Goal: Information Seeking & Learning: Learn about a topic

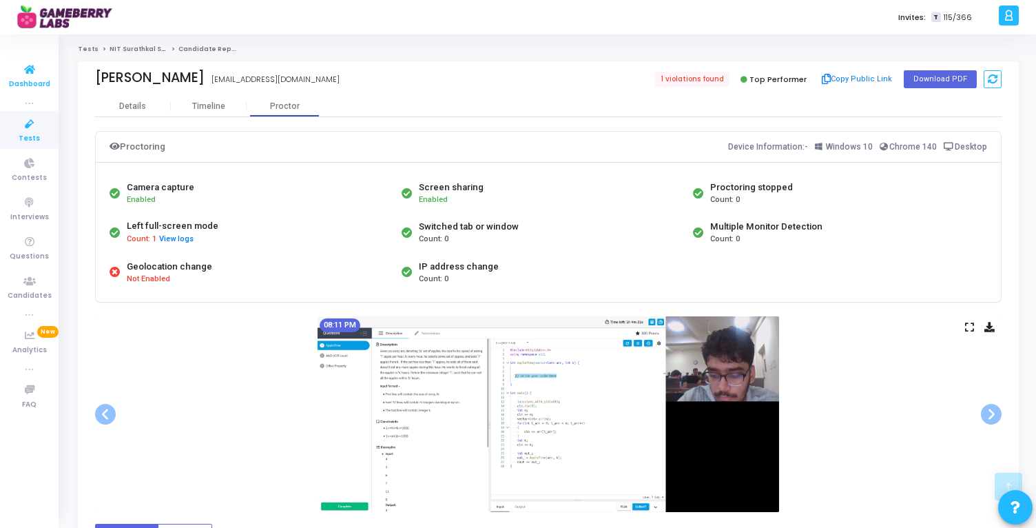
scroll to position [1009, 0]
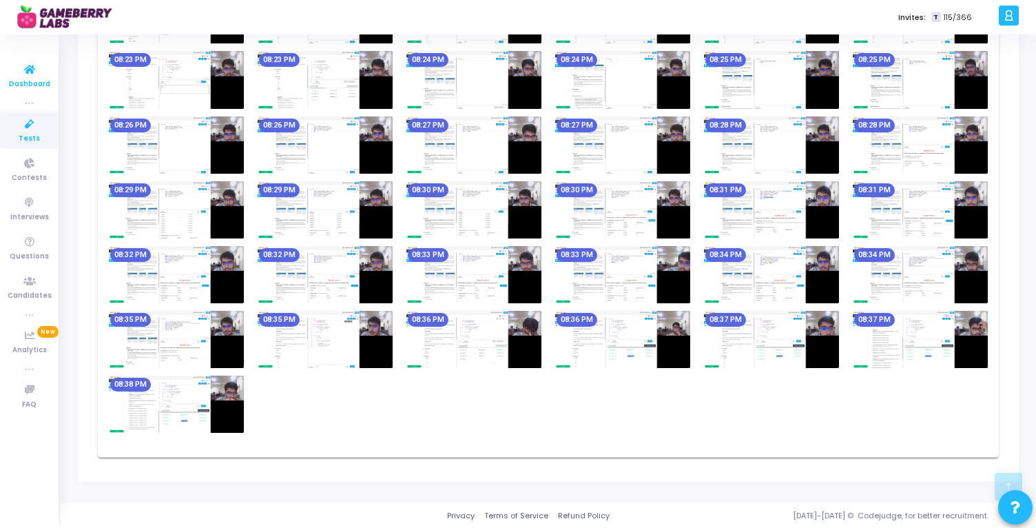
click at [30, 72] on icon at bounding box center [29, 69] width 29 height 17
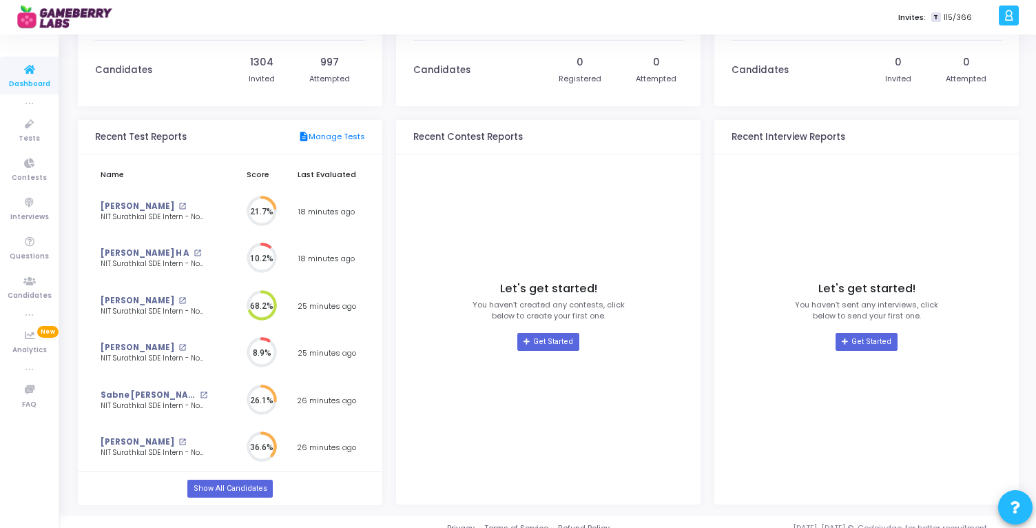
scroll to position [82, 0]
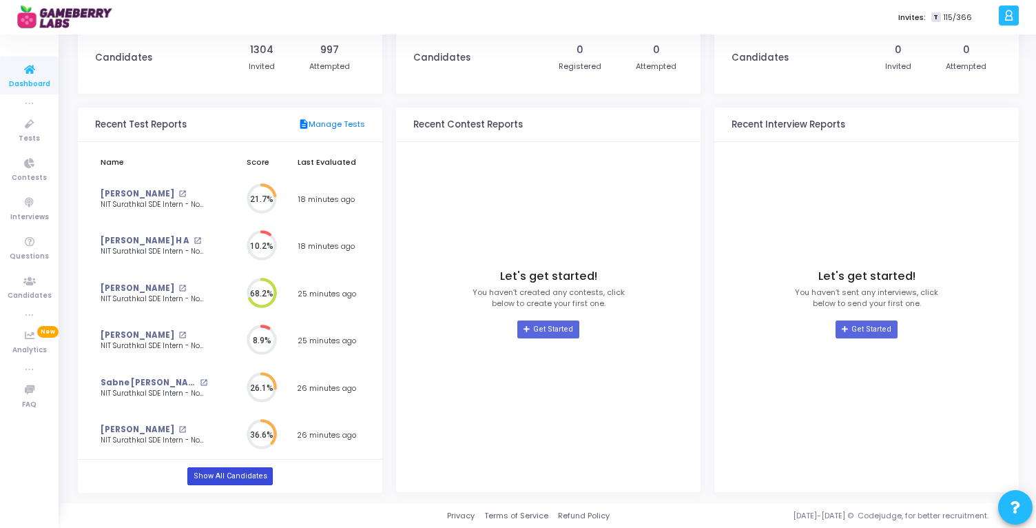
click at [232, 471] on link "Show All Candidates" at bounding box center [229, 476] width 85 height 18
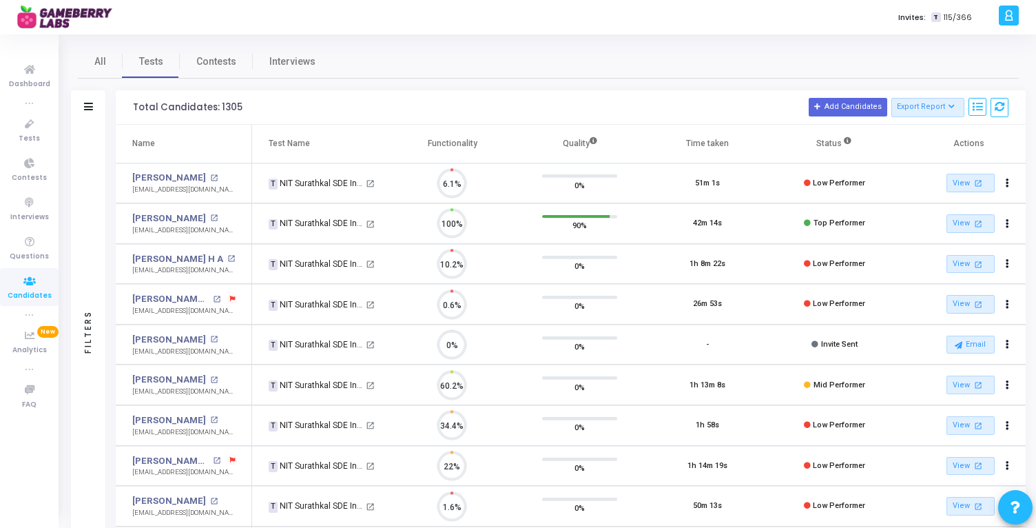
scroll to position [29, 35]
click at [34, 132] on icon at bounding box center [29, 124] width 29 height 17
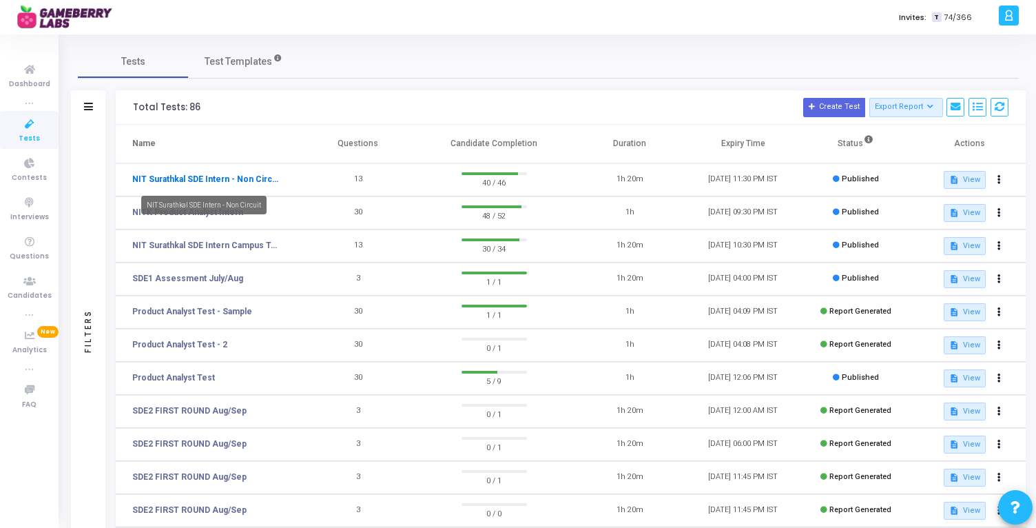
click at [239, 178] on link "NIT Surathkal SDE Intern - Non Circuit" at bounding box center [206, 179] width 148 height 12
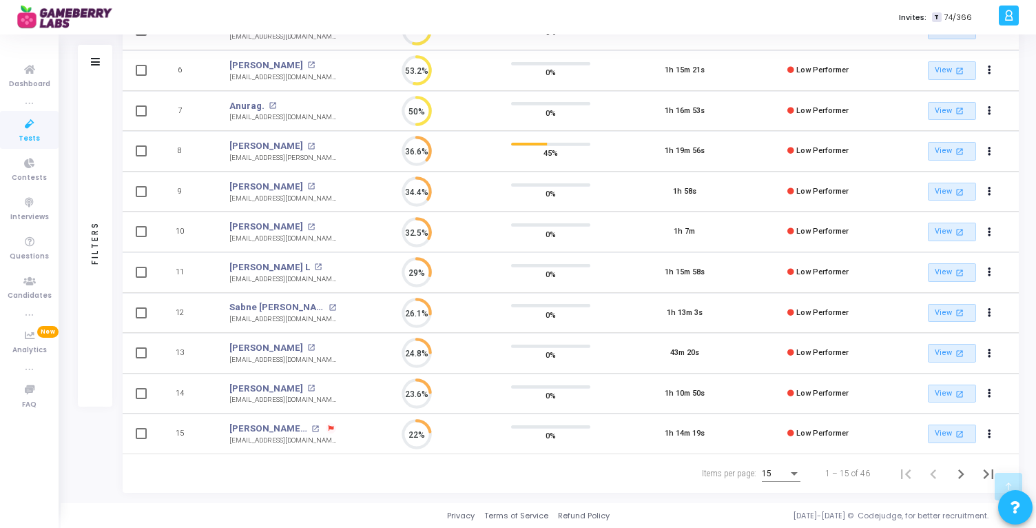
click at [780, 472] on div "15" at bounding box center [775, 474] width 26 height 10
click at [776, 469] on span "50" at bounding box center [781, 465] width 39 height 25
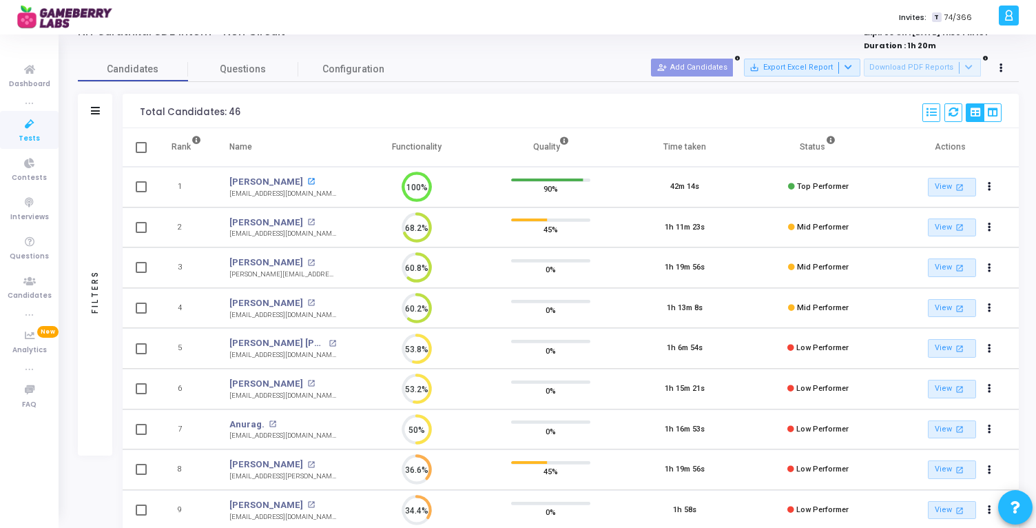
click at [307, 180] on mat-icon "open_in_new" at bounding box center [311, 182] width 8 height 8
click at [137, 187] on span at bounding box center [141, 186] width 11 height 11
click at [140, 192] on input "checkbox" at bounding box center [140, 192] width 1 height 1
checkbox input "true"
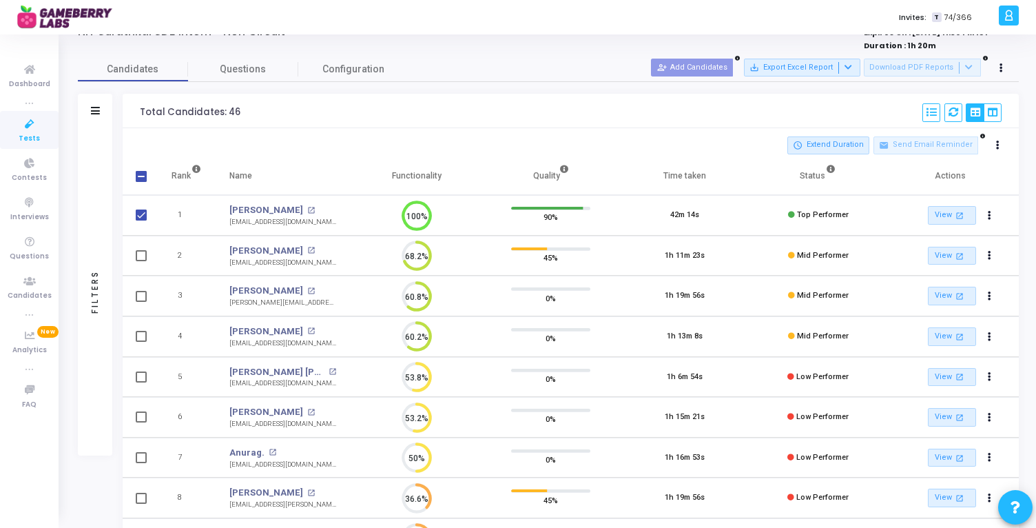
click at [143, 256] on span at bounding box center [141, 255] width 11 height 11
click at [141, 261] on input "checkbox" at bounding box center [140, 261] width 1 height 1
checkbox input "true"
click at [141, 337] on span at bounding box center [141, 336] width 11 height 11
click at [141, 342] on input "checkbox" at bounding box center [140, 342] width 1 height 1
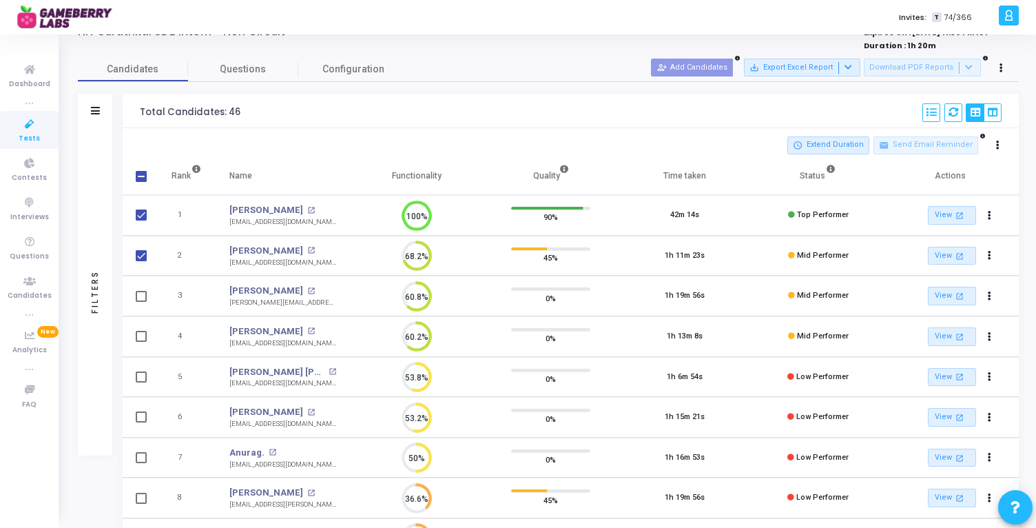
checkbox input "true"
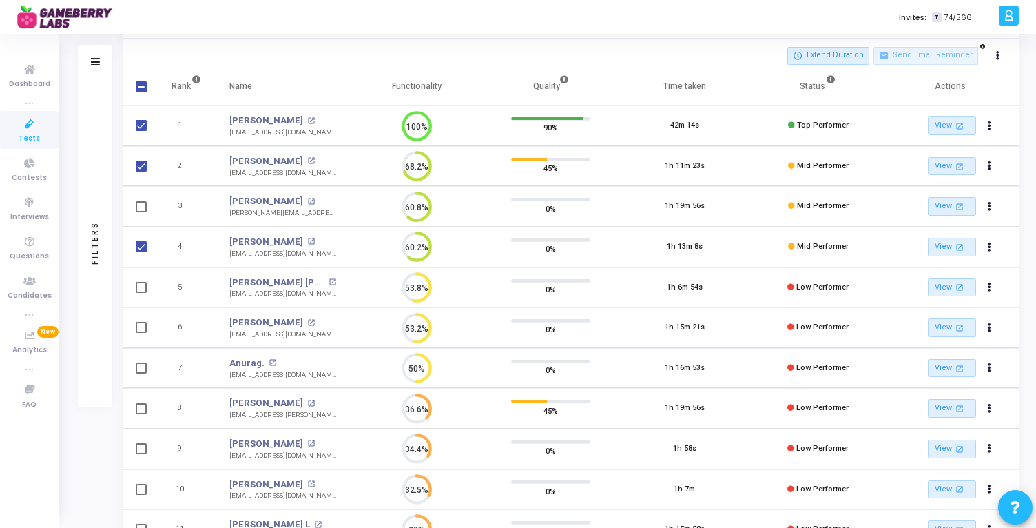
scroll to position [134, 0]
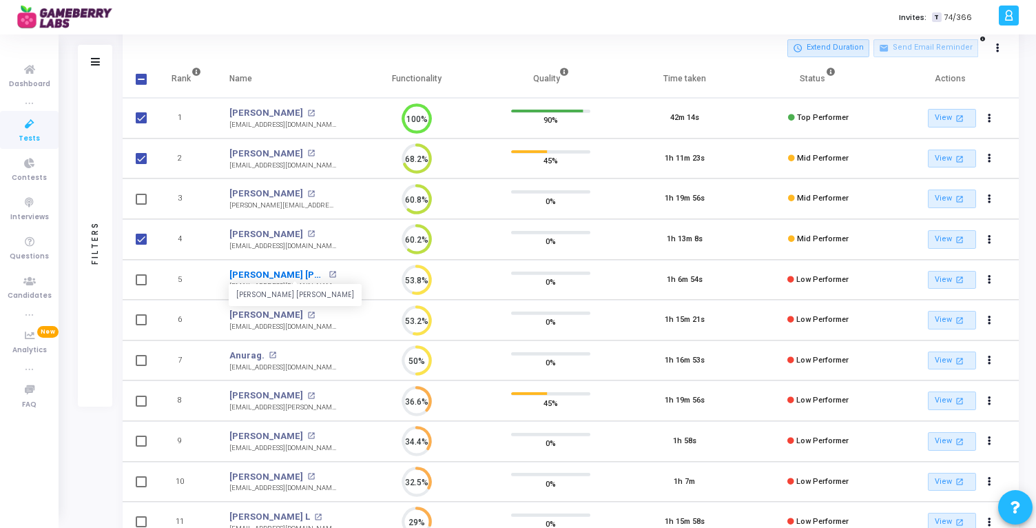
click at [290, 273] on link "Sujal Kumar Sahni" at bounding box center [277, 275] width 96 height 14
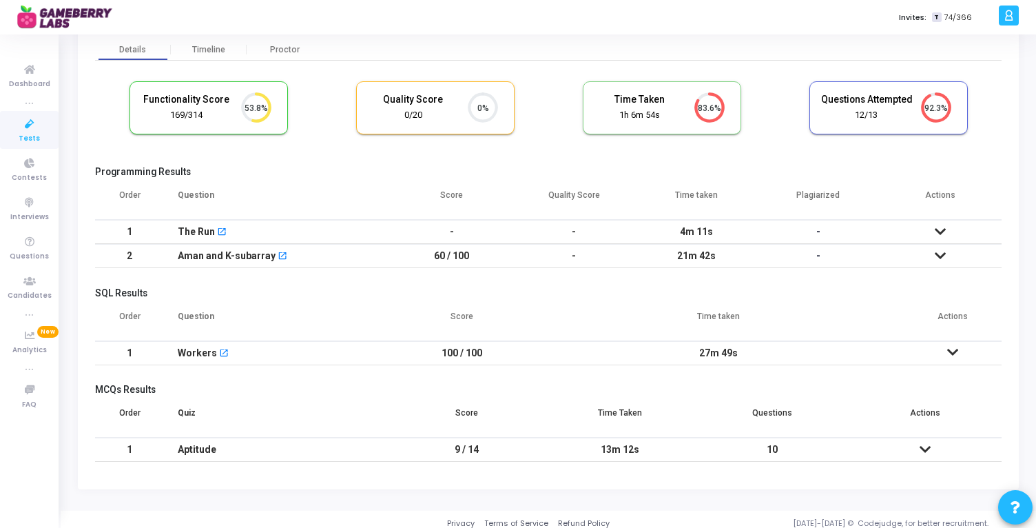
scroll to position [59, 0]
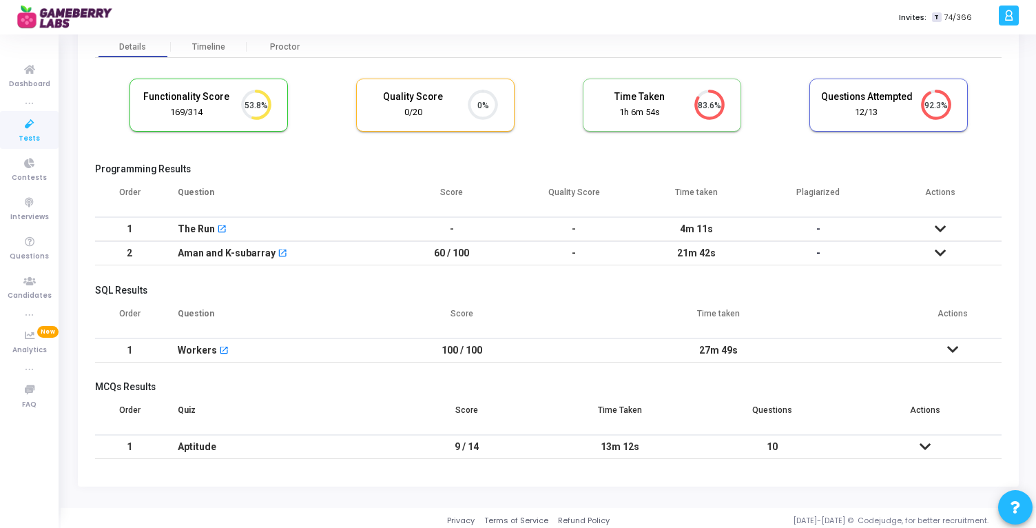
click at [944, 252] on icon at bounding box center [940, 253] width 11 height 10
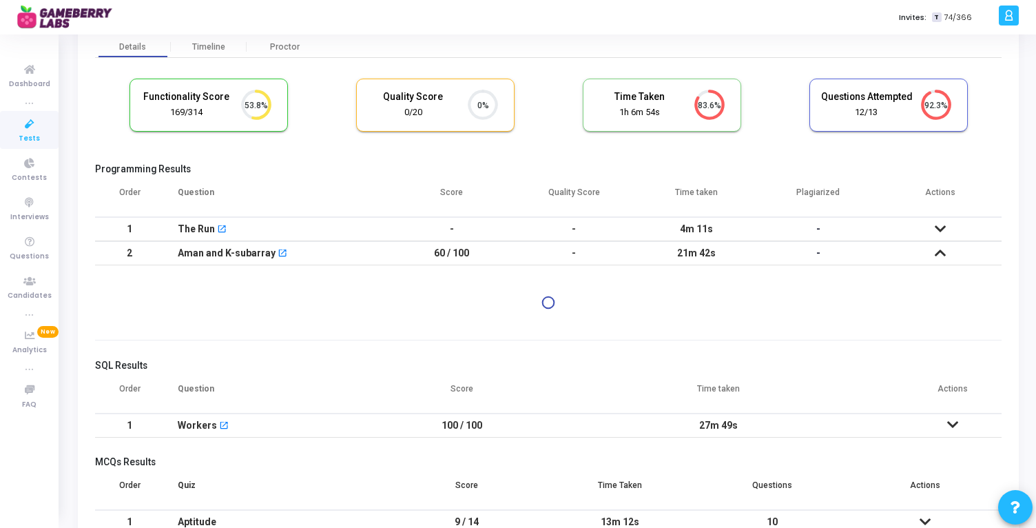
click at [941, 251] on icon at bounding box center [940, 253] width 11 height 10
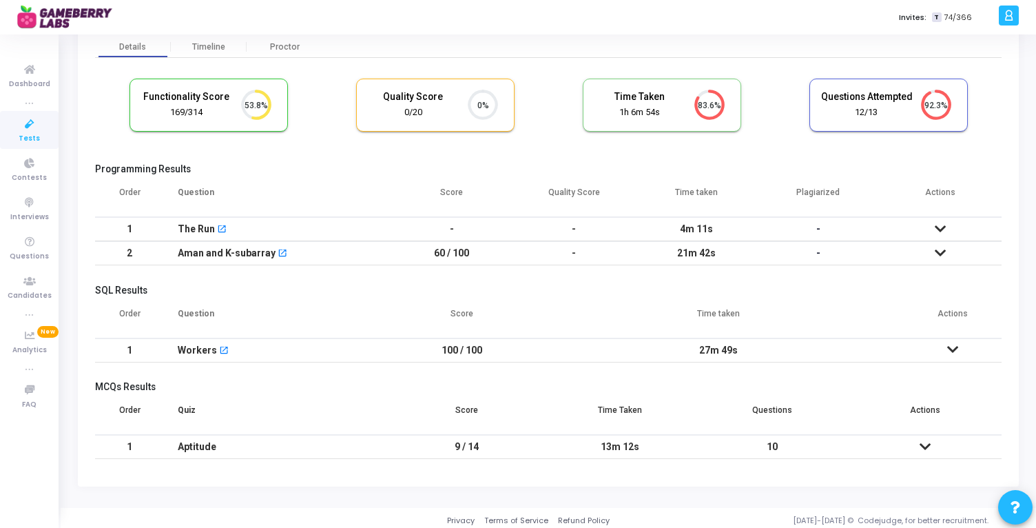
click at [931, 445] on td at bounding box center [924, 447] width 153 height 24
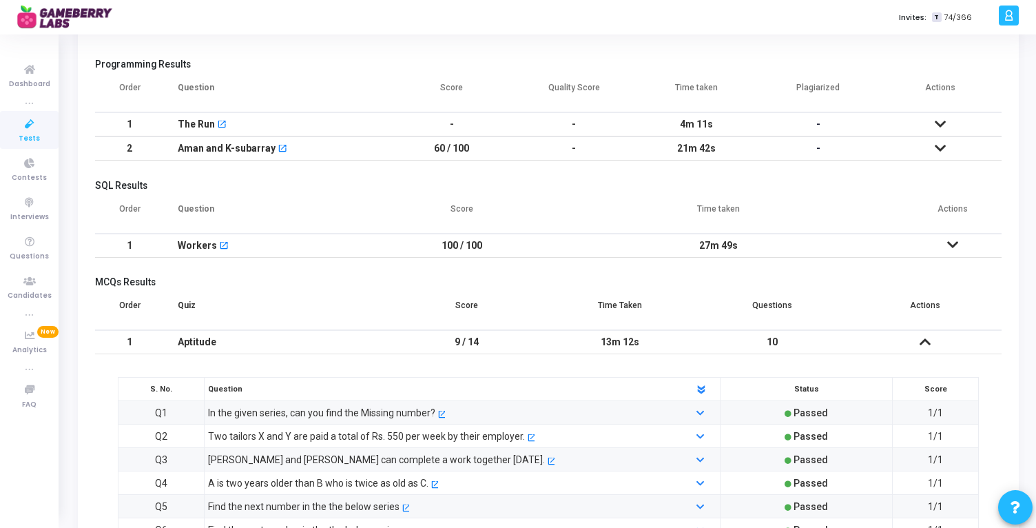
scroll to position [152, 0]
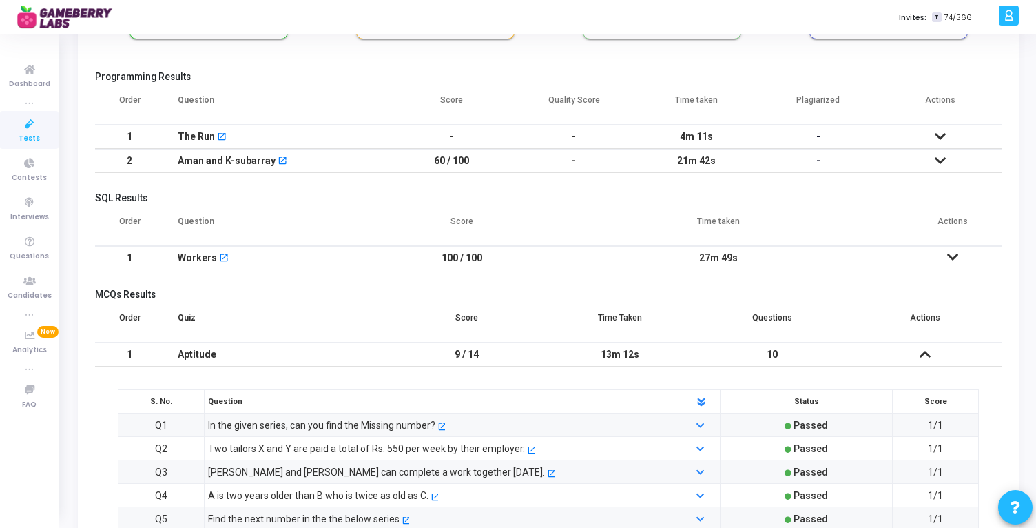
click at [923, 349] on icon at bounding box center [924, 354] width 11 height 10
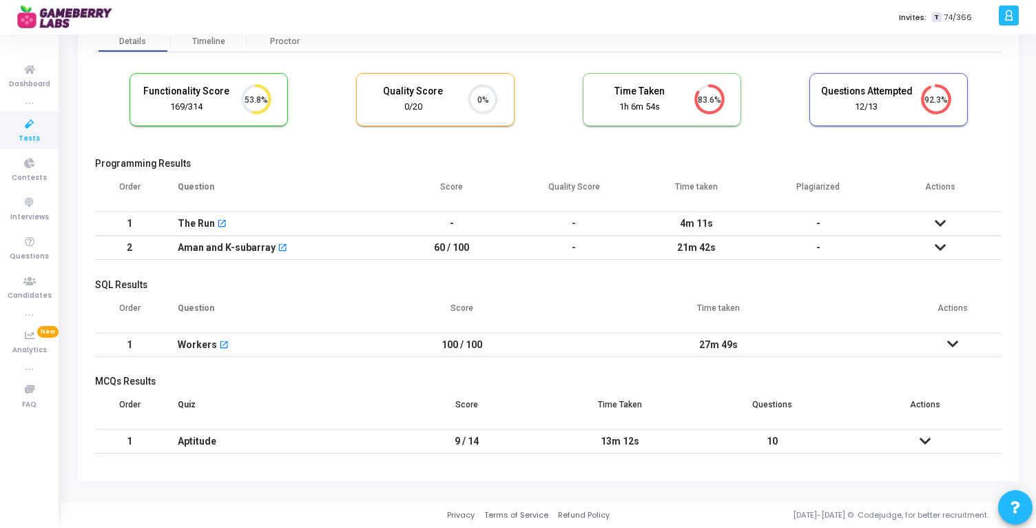
click at [950, 236] on td at bounding box center [940, 248] width 122 height 24
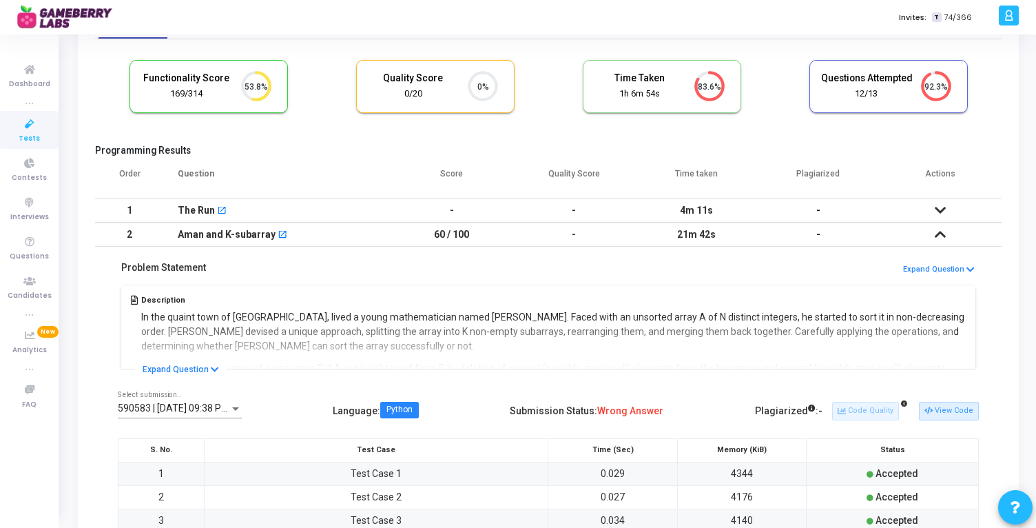
scroll to position [0, 0]
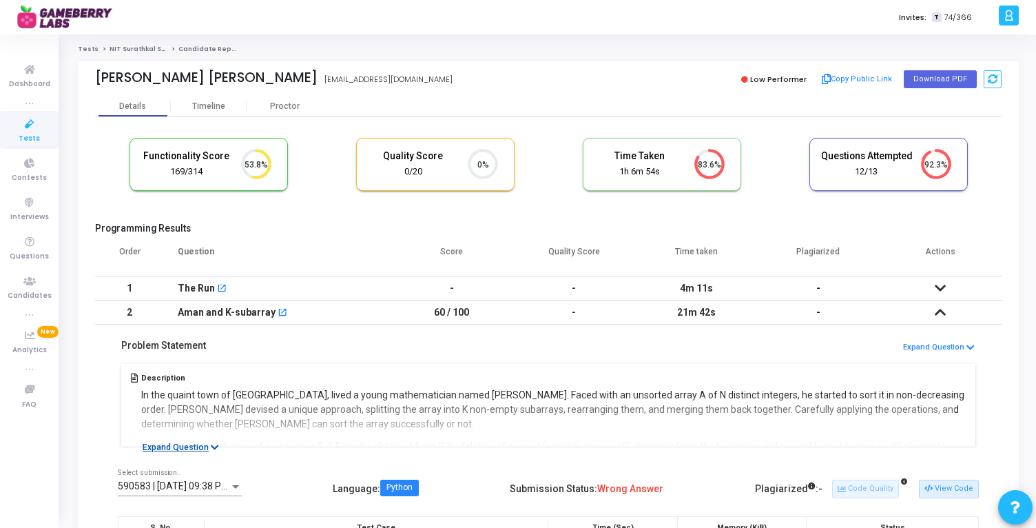
click at [216, 440] on button "Expand Question" at bounding box center [181, 447] width 92 height 14
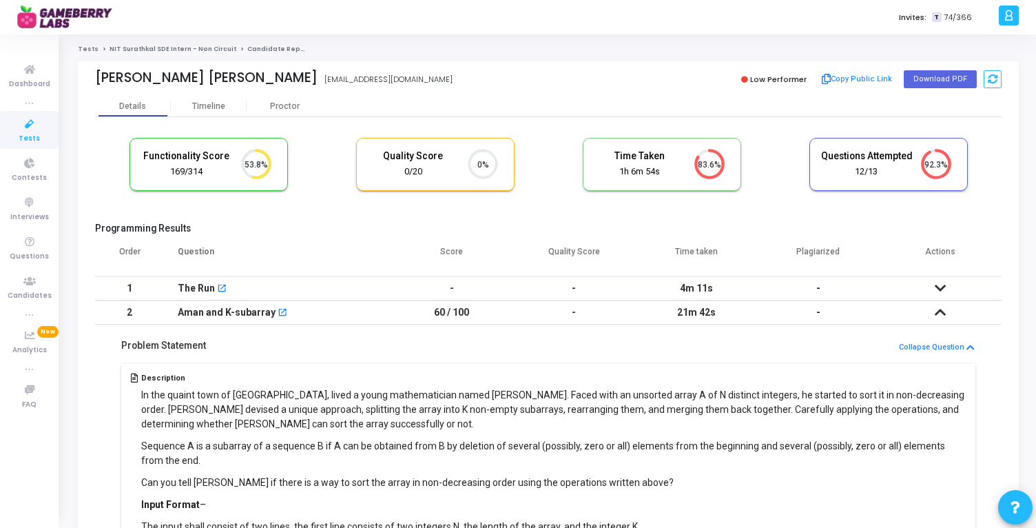
click at [152, 48] on link "NIT Surathkal SDE Intern - Non Circuit" at bounding box center [173, 49] width 127 height 8
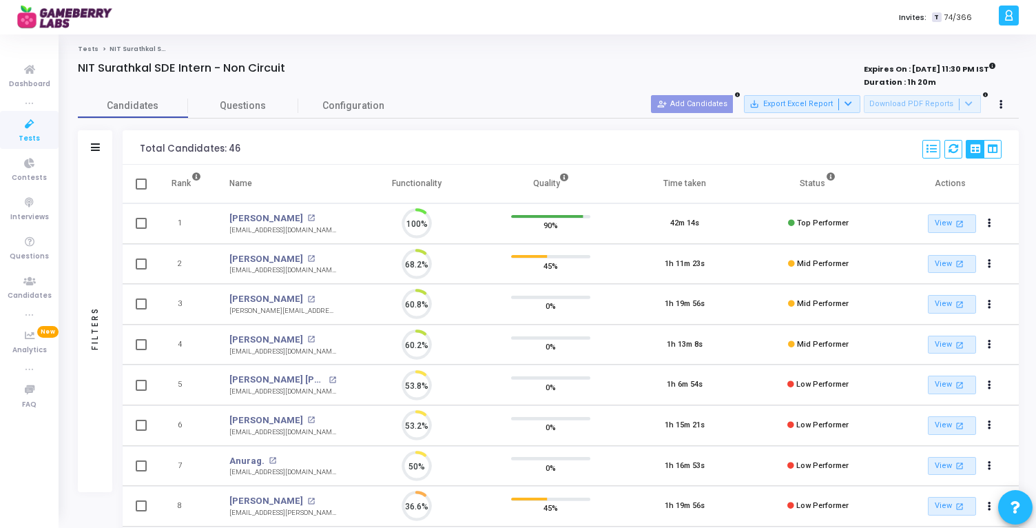
scroll to position [29, 35]
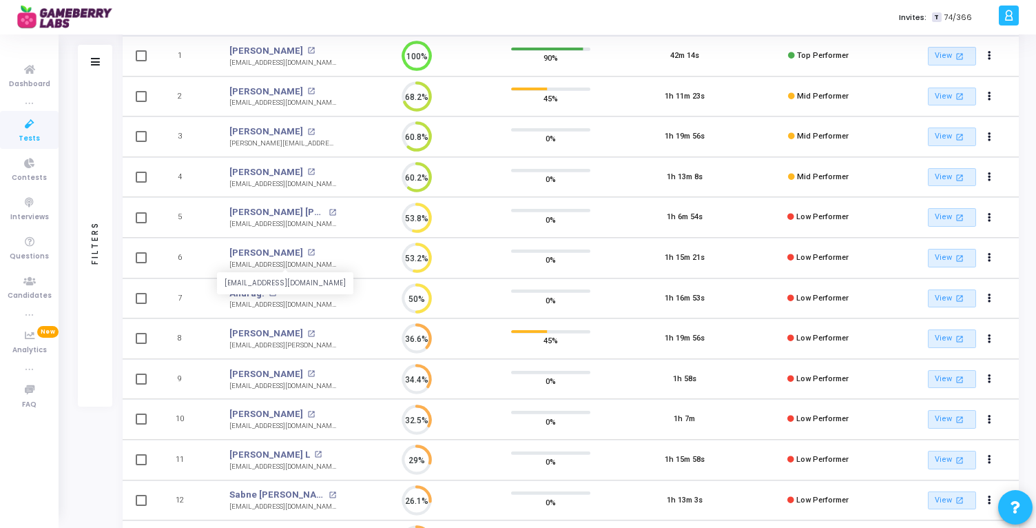
click at [240, 266] on div "rajivjain370@gmail.com" at bounding box center [282, 265] width 107 height 10
click at [238, 266] on div "rajivjain370@gmail.com" at bounding box center [282, 265] width 107 height 10
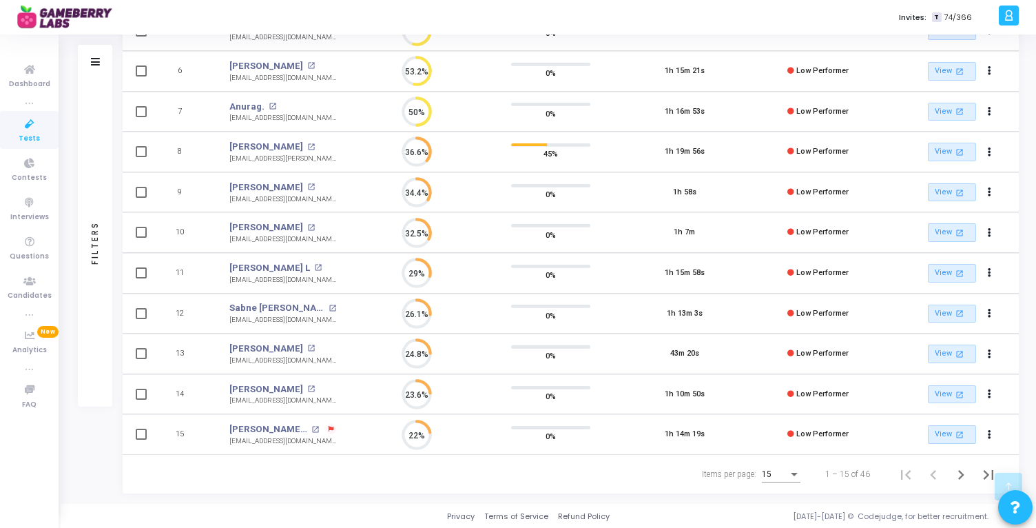
click at [779, 470] on div "15" at bounding box center [775, 475] width 26 height 10
click at [775, 470] on span "50" at bounding box center [781, 466] width 39 height 25
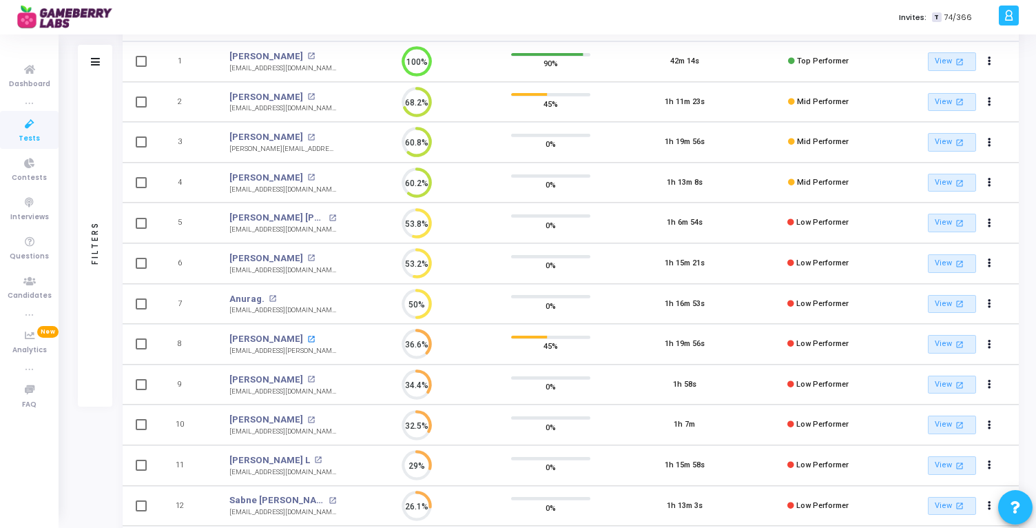
click at [307, 338] on mat-icon "open_in_new" at bounding box center [311, 339] width 8 height 8
click at [247, 295] on link "Anurag." at bounding box center [246, 299] width 35 height 14
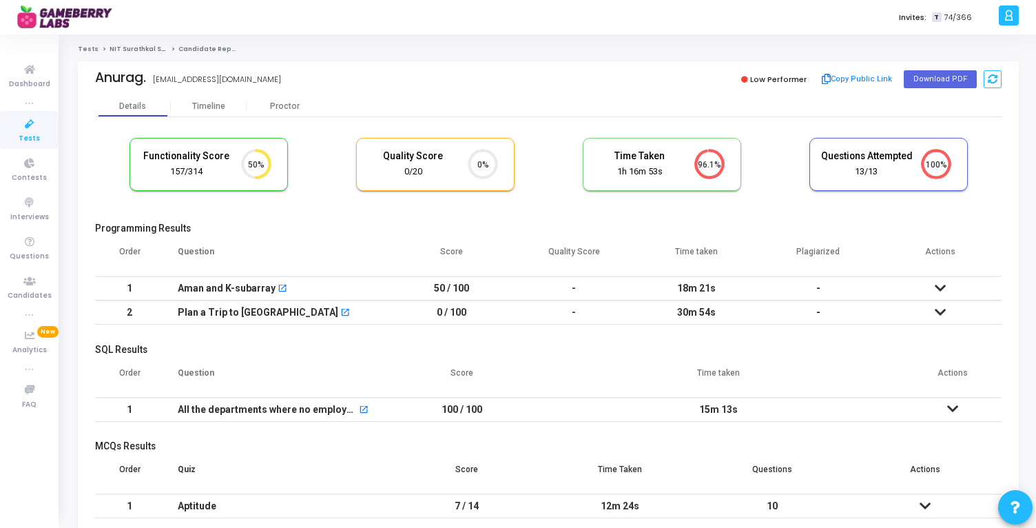
scroll to position [65, 0]
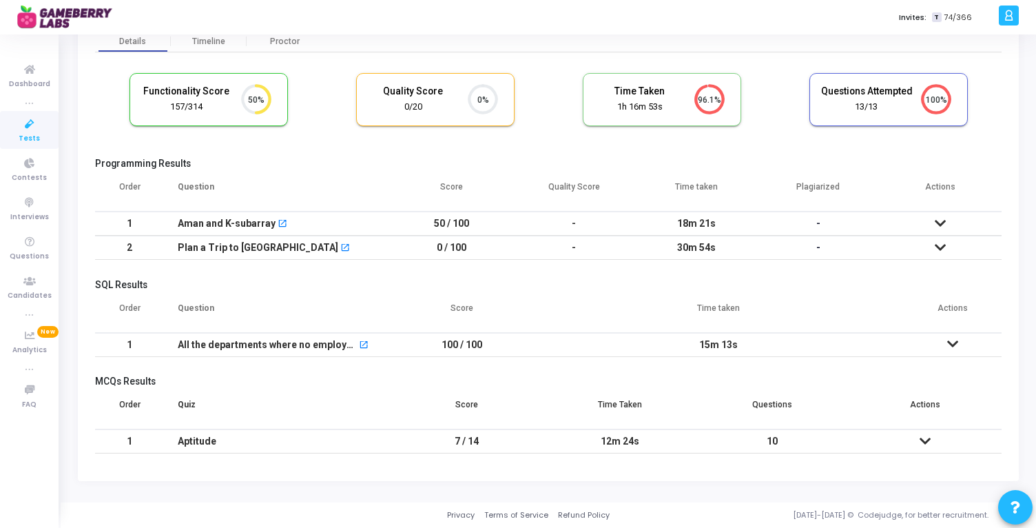
click at [928, 440] on icon at bounding box center [924, 441] width 11 height 10
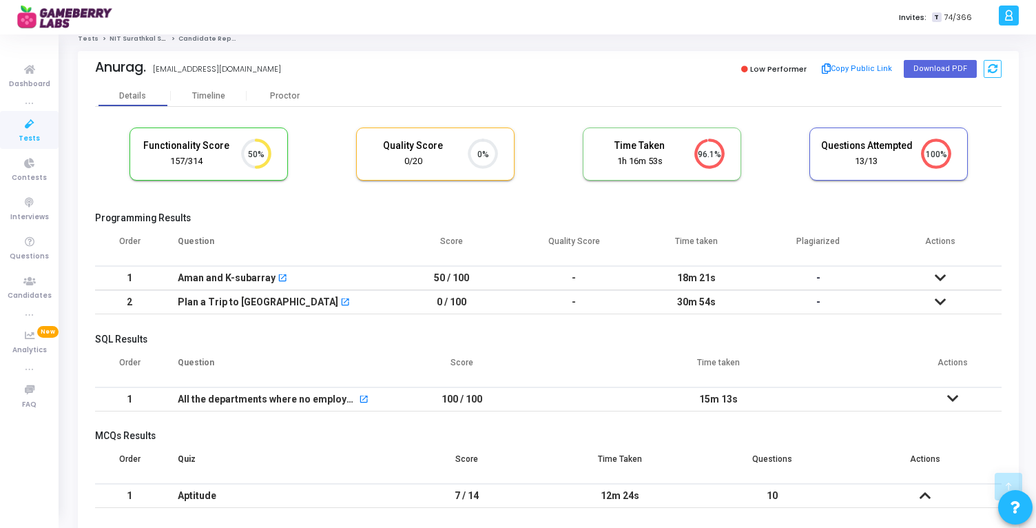
scroll to position [0, 0]
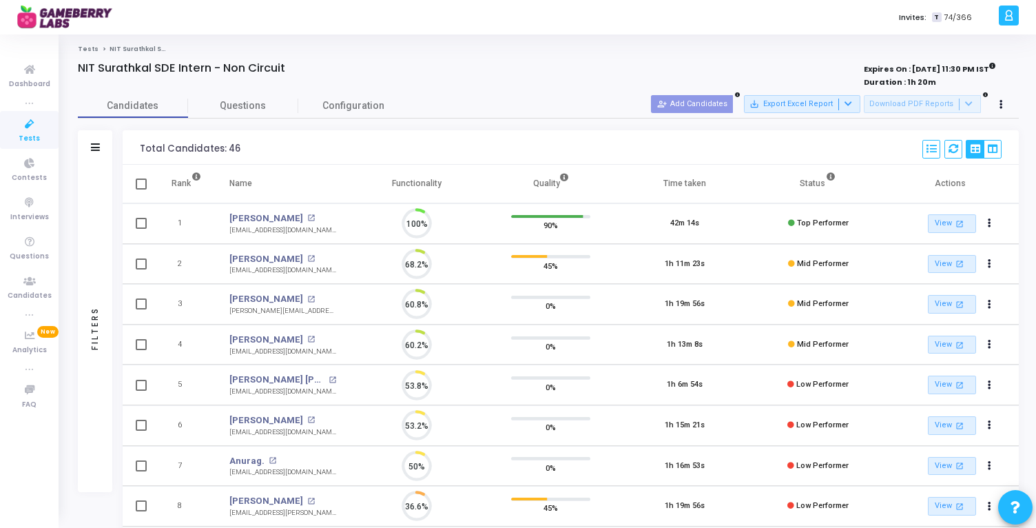
scroll to position [29, 35]
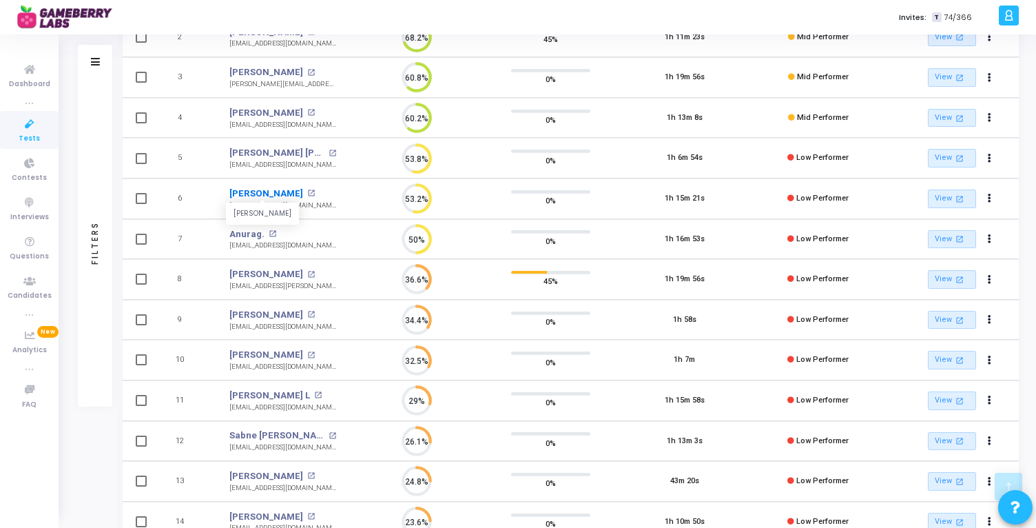
click at [255, 192] on link "Gungun Jain" at bounding box center [266, 194] width 74 height 14
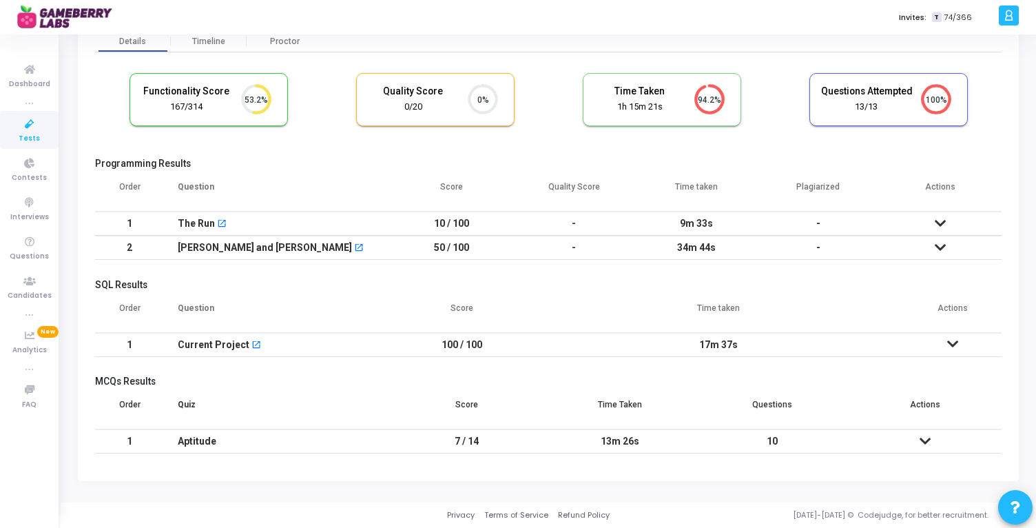
click at [926, 439] on icon at bounding box center [924, 441] width 11 height 10
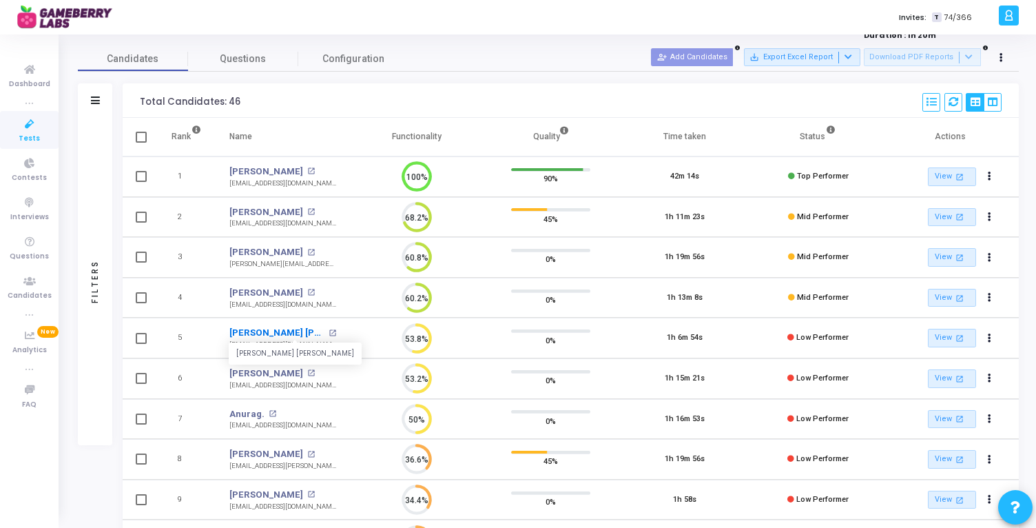
click at [267, 330] on link "Sujal Kumar Sahni" at bounding box center [277, 333] width 96 height 14
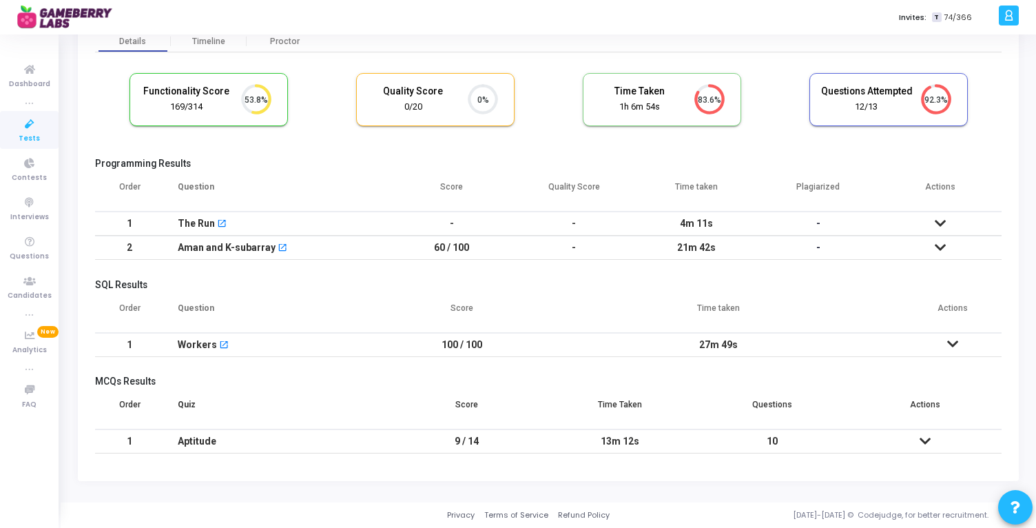
click at [932, 442] on td at bounding box center [924, 441] width 153 height 24
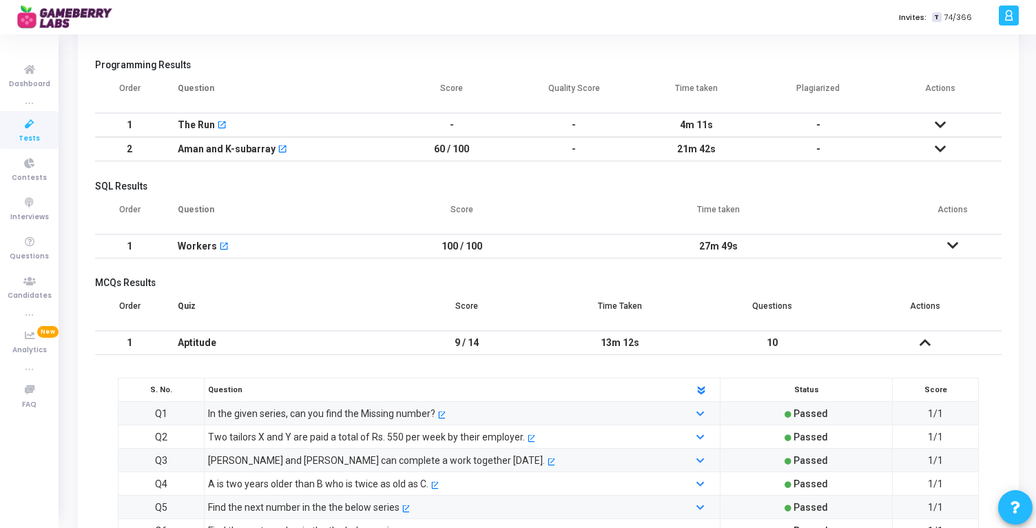
click at [938, 240] on td at bounding box center [953, 246] width 98 height 24
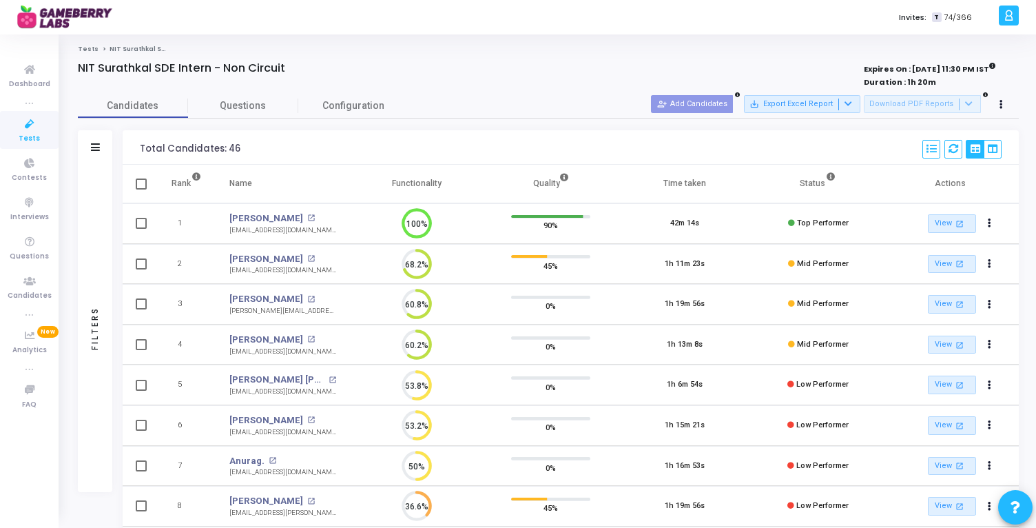
click at [140, 223] on span at bounding box center [141, 223] width 11 height 11
click at [140, 229] on input "checkbox" at bounding box center [140, 229] width 1 height 1
checkbox input "true"
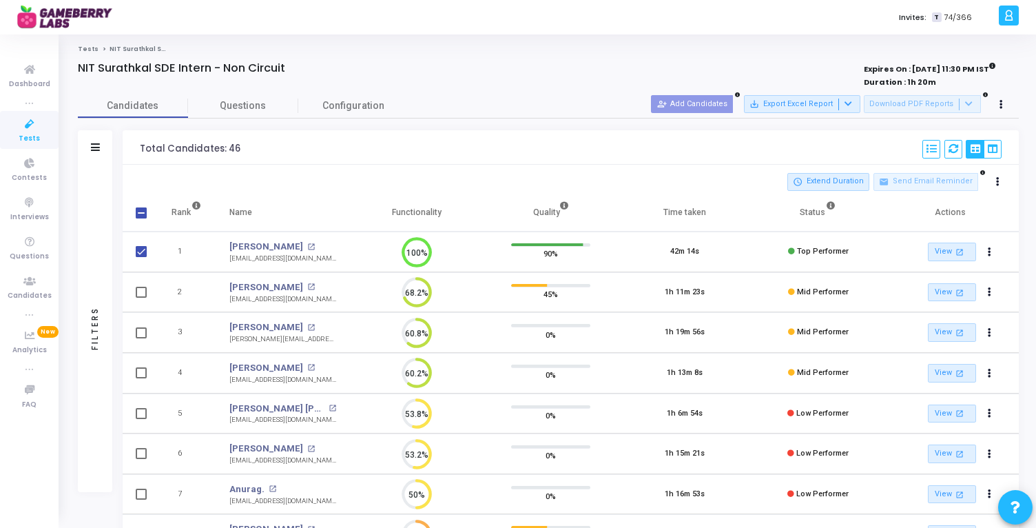
click at [140, 289] on span at bounding box center [141, 292] width 11 height 11
click at [140, 298] on input "checkbox" at bounding box center [140, 298] width 1 height 1
checkbox input "true"
click at [140, 333] on span at bounding box center [141, 332] width 11 height 11
click at [140, 338] on input "checkbox" at bounding box center [140, 338] width 1 height 1
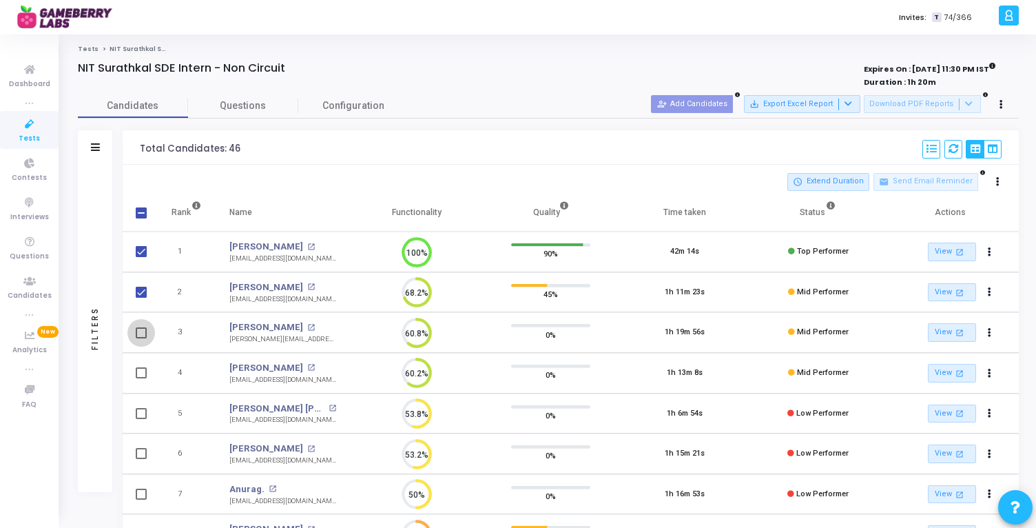
checkbox input "true"
click at [141, 374] on span at bounding box center [141, 372] width 11 height 11
click at [141, 378] on input "checkbox" at bounding box center [140, 378] width 1 height 1
checkbox input "true"
click at [141, 402] on td at bounding box center [140, 413] width 34 height 41
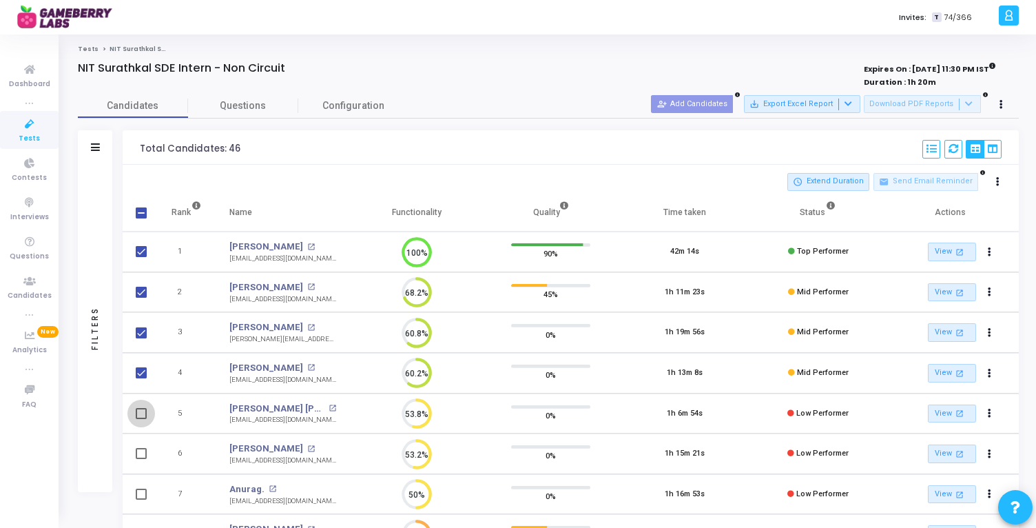
click at [138, 410] on span at bounding box center [141, 413] width 11 height 11
click at [140, 419] on input "checkbox" at bounding box center [140, 419] width 1 height 1
checkbox input "true"
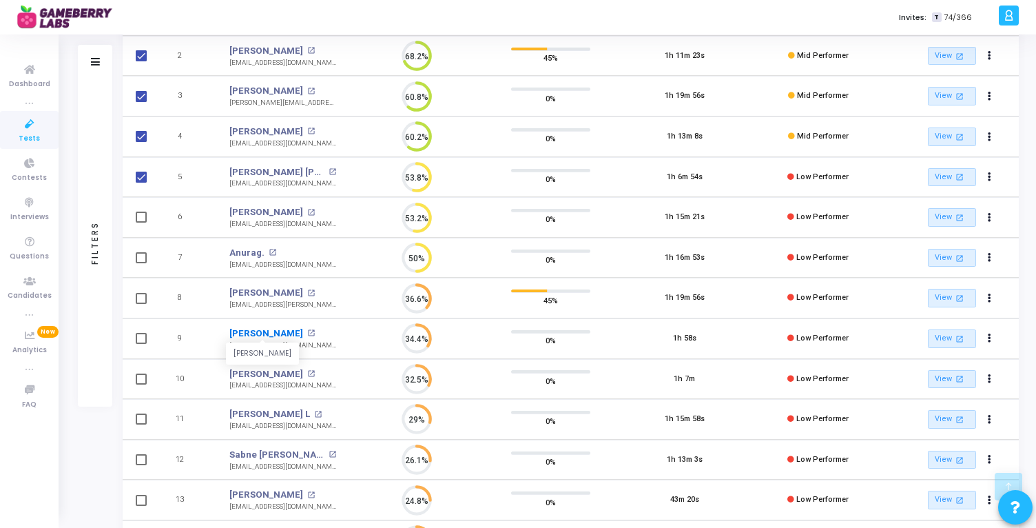
click at [252, 330] on link "Rajat Sharma" at bounding box center [266, 333] width 74 height 14
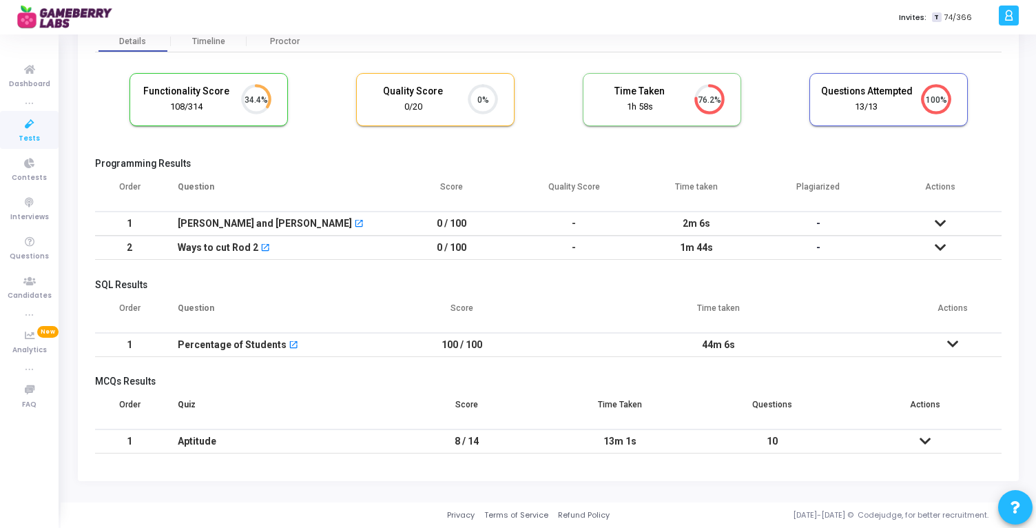
click at [932, 435] on td at bounding box center [924, 441] width 153 height 24
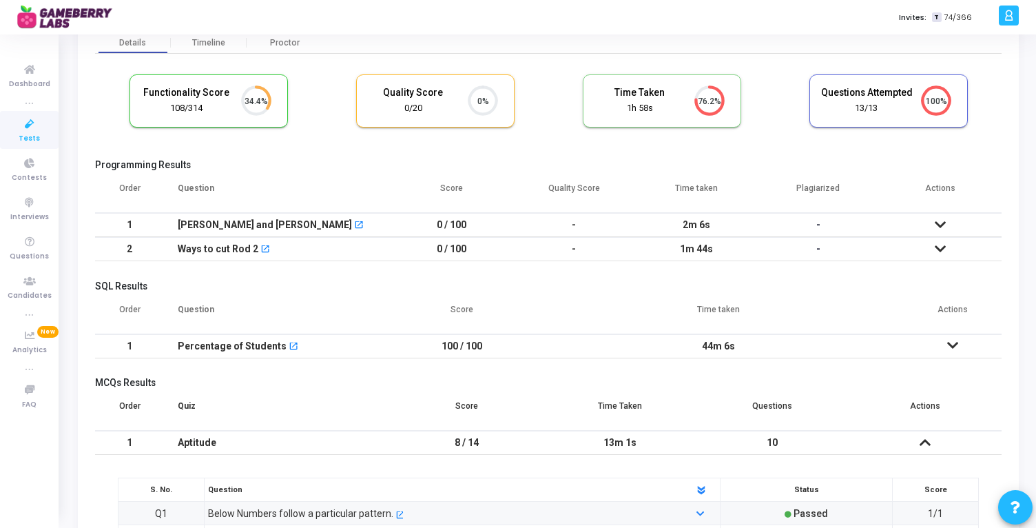
click at [949, 346] on icon at bounding box center [952, 345] width 11 height 10
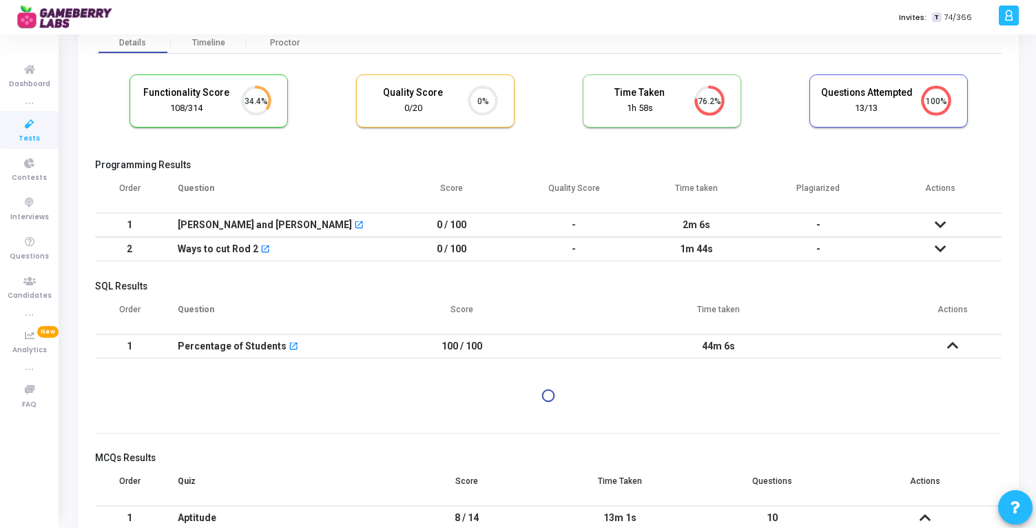
click at [940, 240] on td at bounding box center [940, 249] width 122 height 24
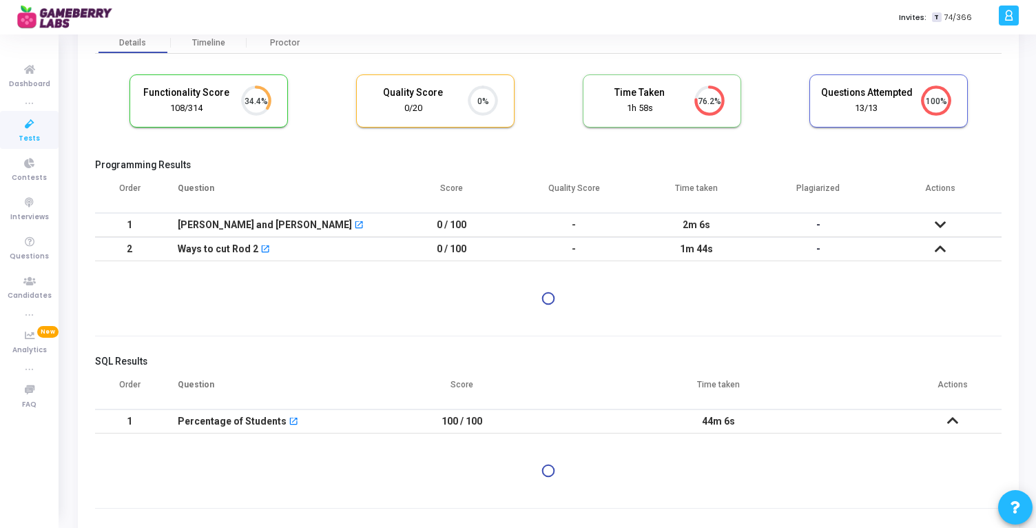
click at [935, 247] on icon at bounding box center [940, 249] width 11 height 10
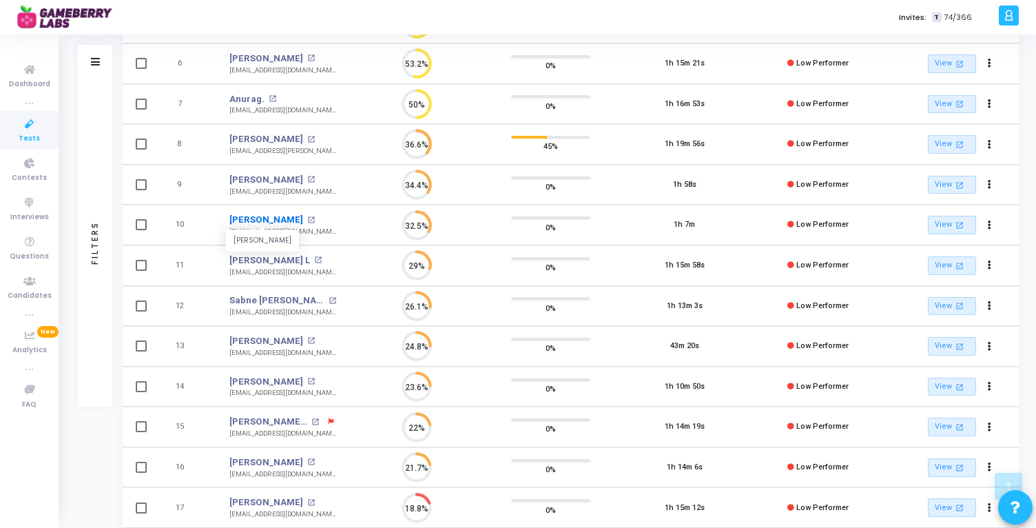
click at [267, 216] on link "Aayush Jain" at bounding box center [266, 220] width 74 height 14
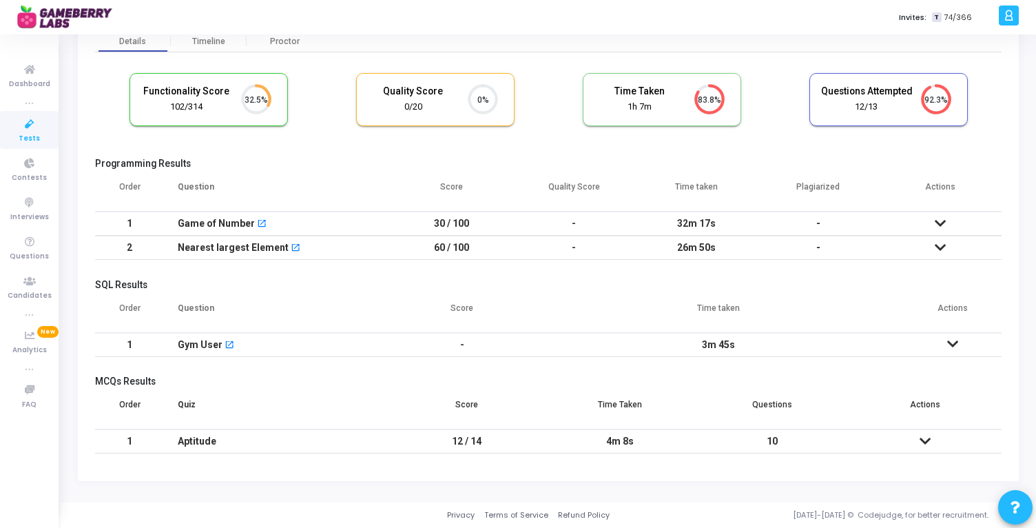
click at [953, 341] on icon at bounding box center [952, 344] width 11 height 10
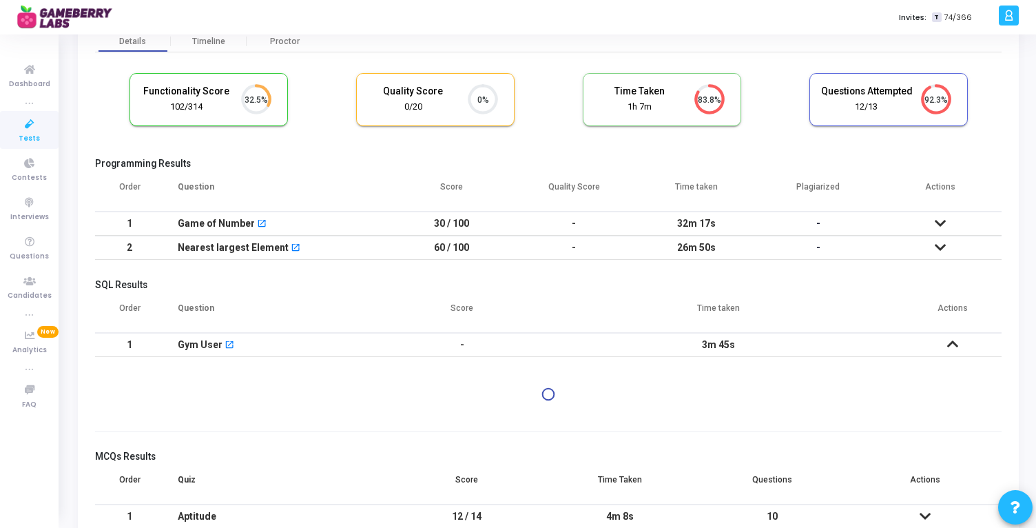
click at [953, 341] on icon at bounding box center [952, 344] width 11 height 10
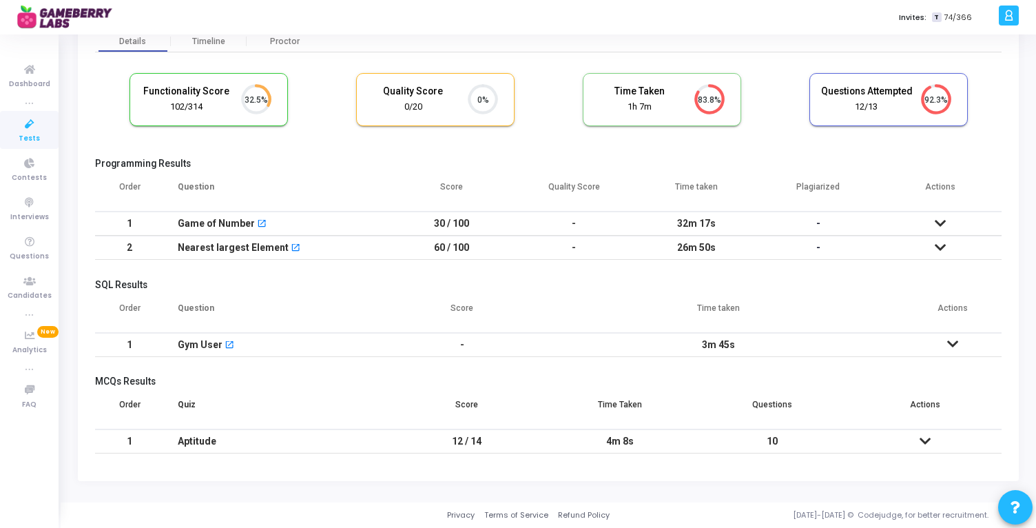
click at [922, 439] on icon at bounding box center [924, 441] width 11 height 10
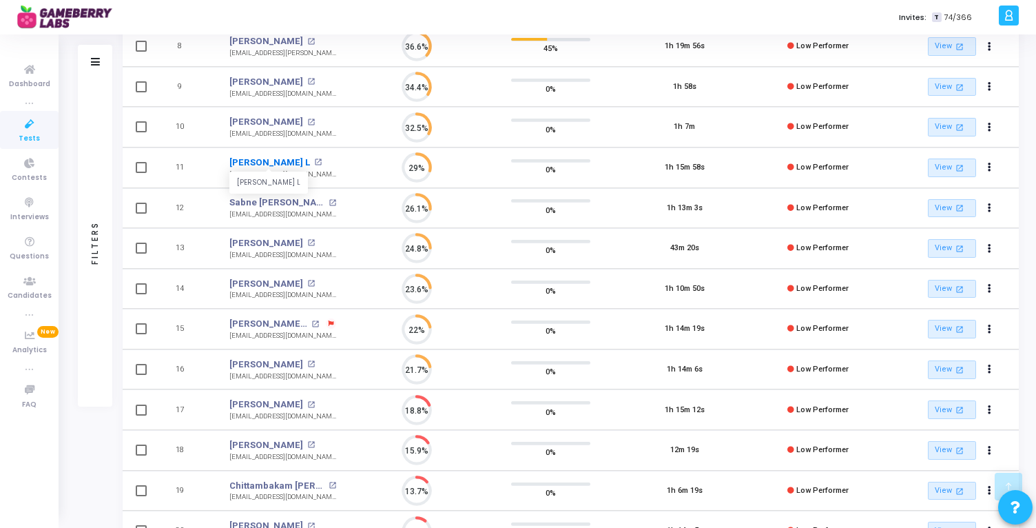
click at [275, 160] on link "Hemanth Kumar P. L" at bounding box center [269, 163] width 81 height 14
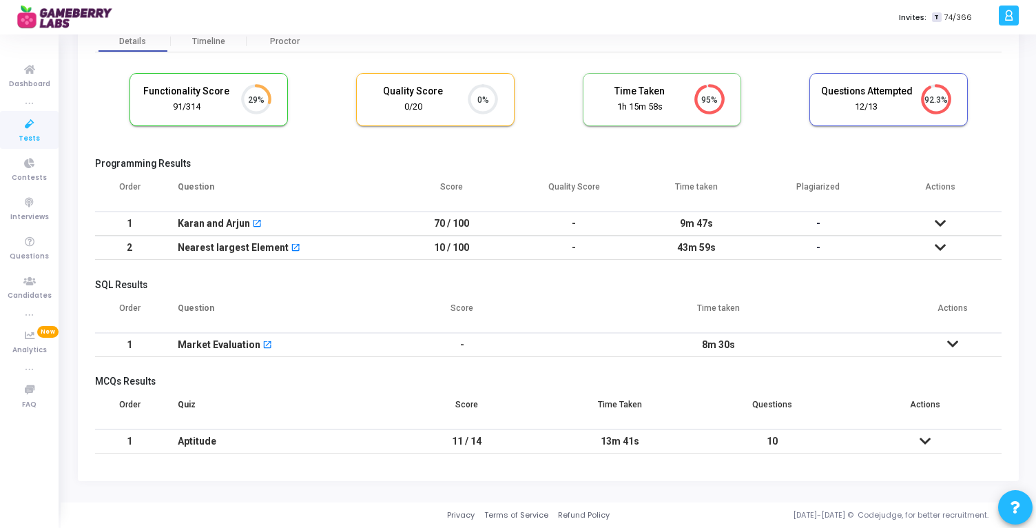
click at [930, 440] on icon at bounding box center [924, 441] width 11 height 10
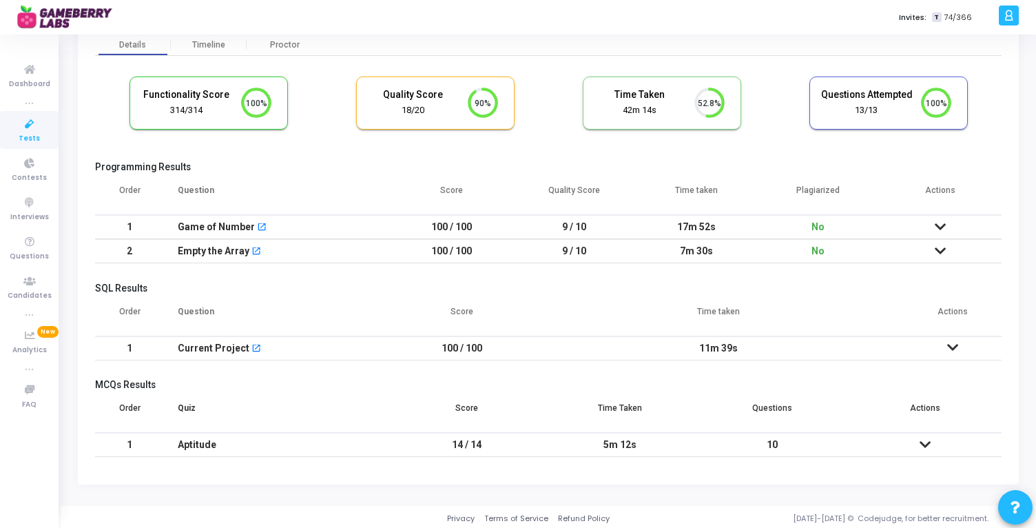
scroll to position [65, 0]
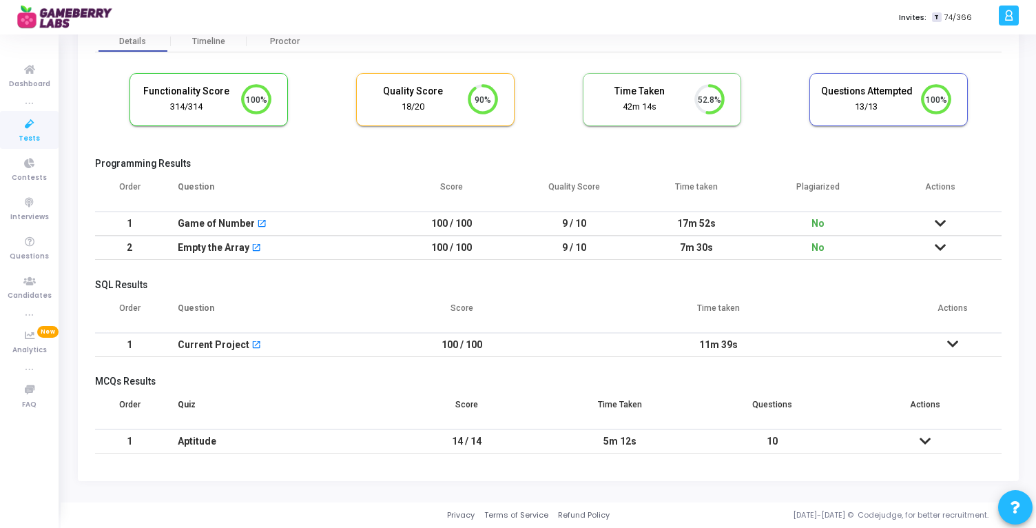
click at [928, 442] on icon at bounding box center [924, 441] width 11 height 10
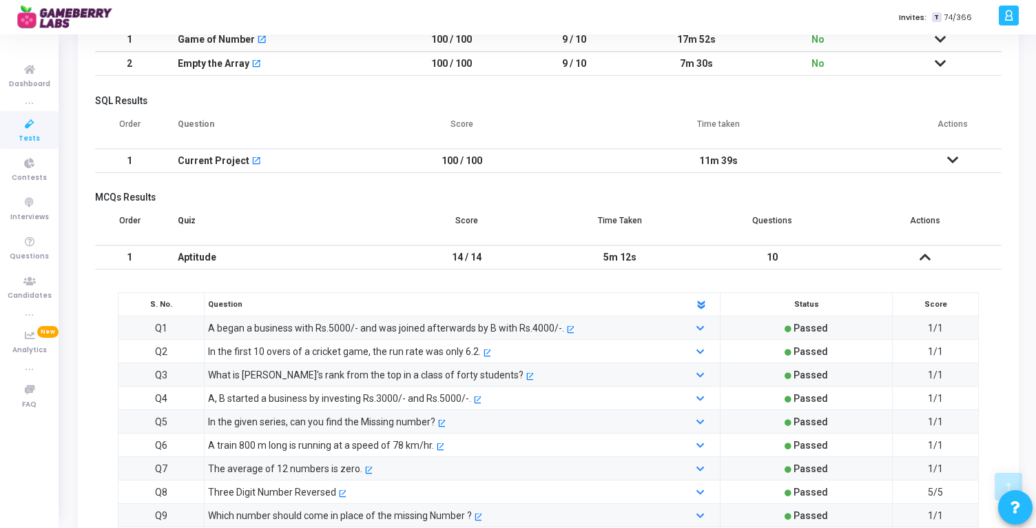
scroll to position [233, 0]
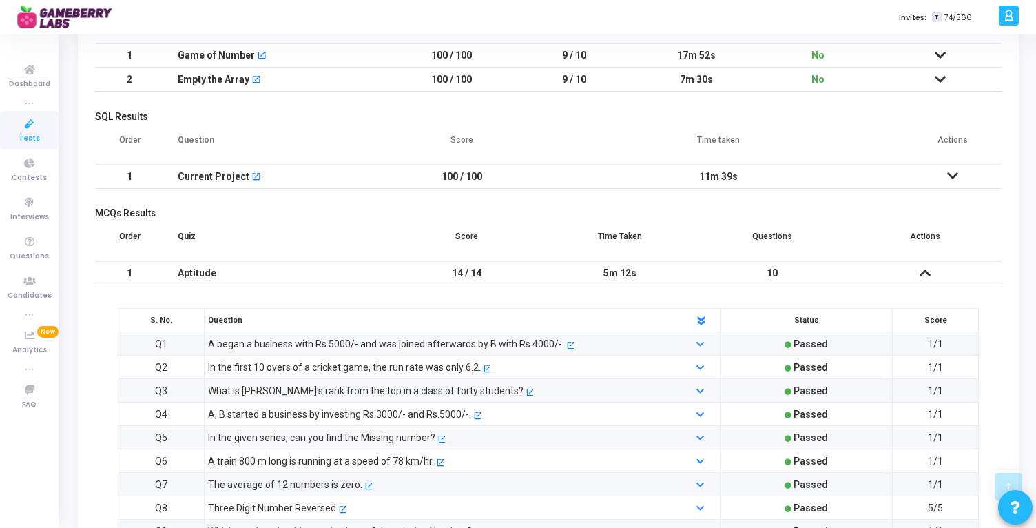
click at [952, 175] on icon at bounding box center [952, 176] width 11 height 10
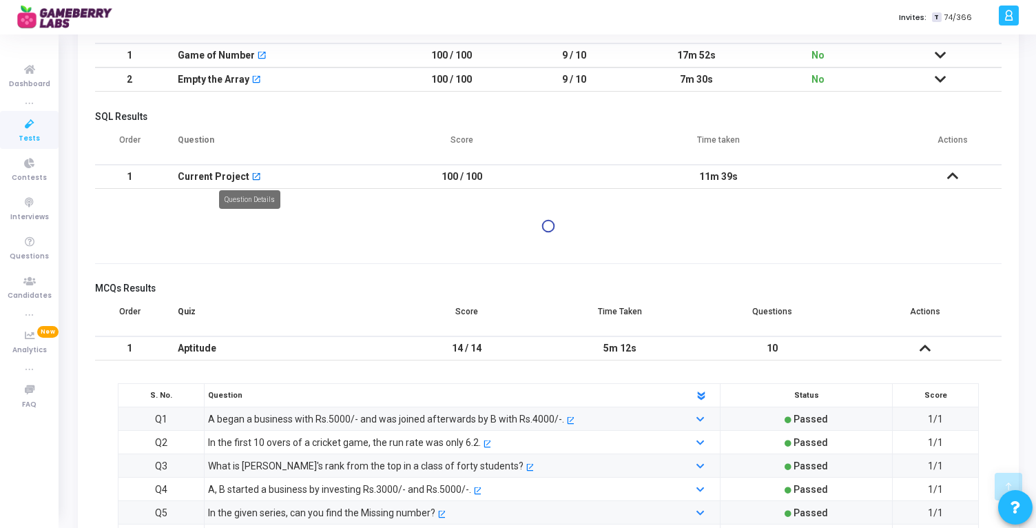
click at [251, 179] on mat-icon "open_in_new" at bounding box center [256, 178] width 10 height 10
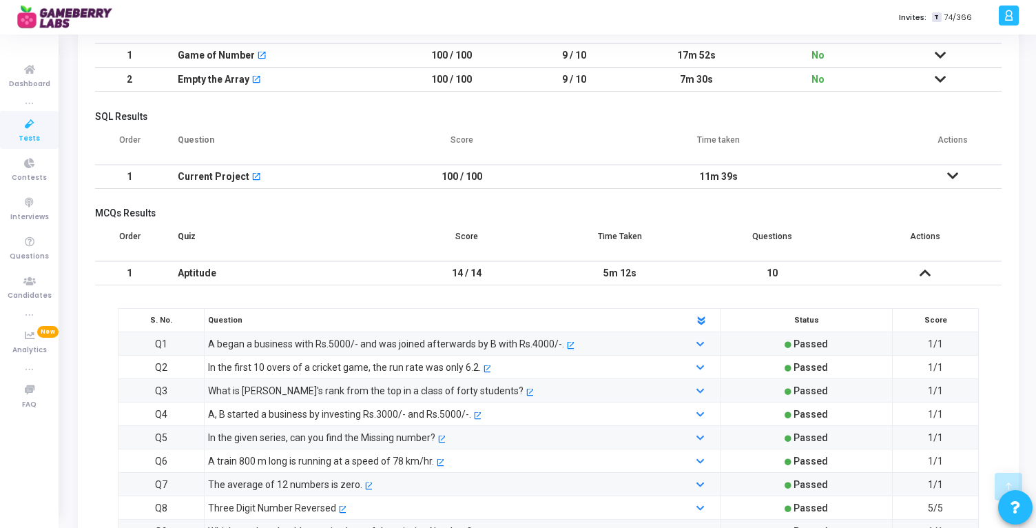
click at [951, 176] on icon at bounding box center [952, 176] width 11 height 10
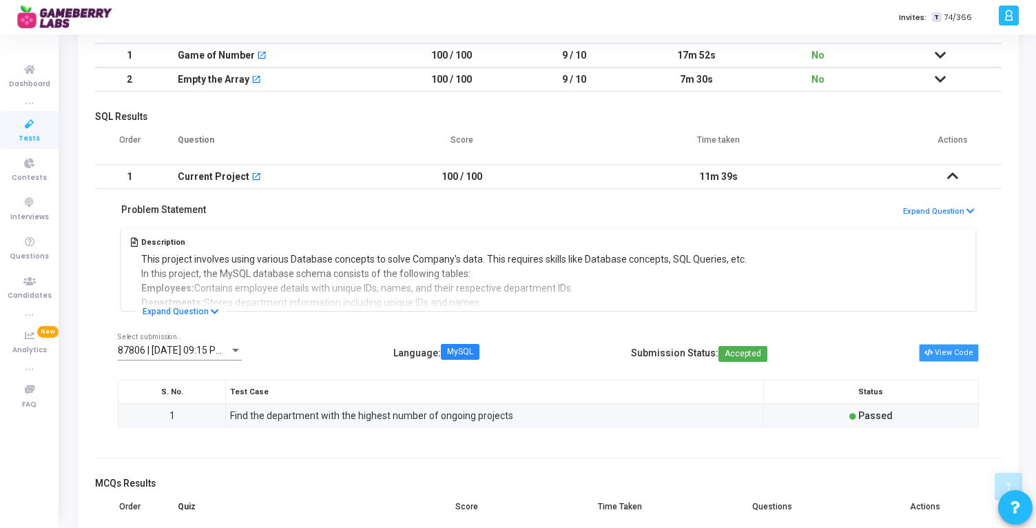
click at [944, 355] on button "View Code" at bounding box center [949, 353] width 60 height 18
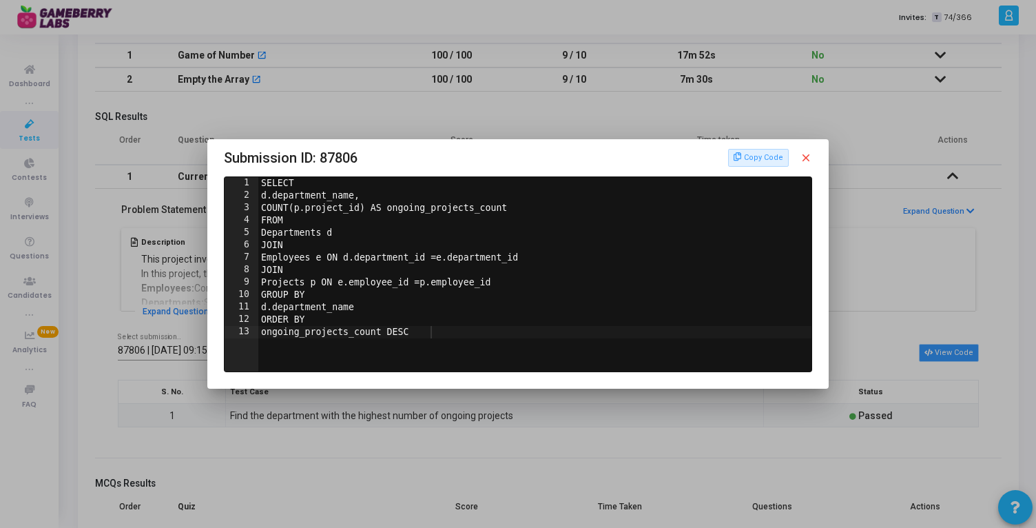
scroll to position [0, 0]
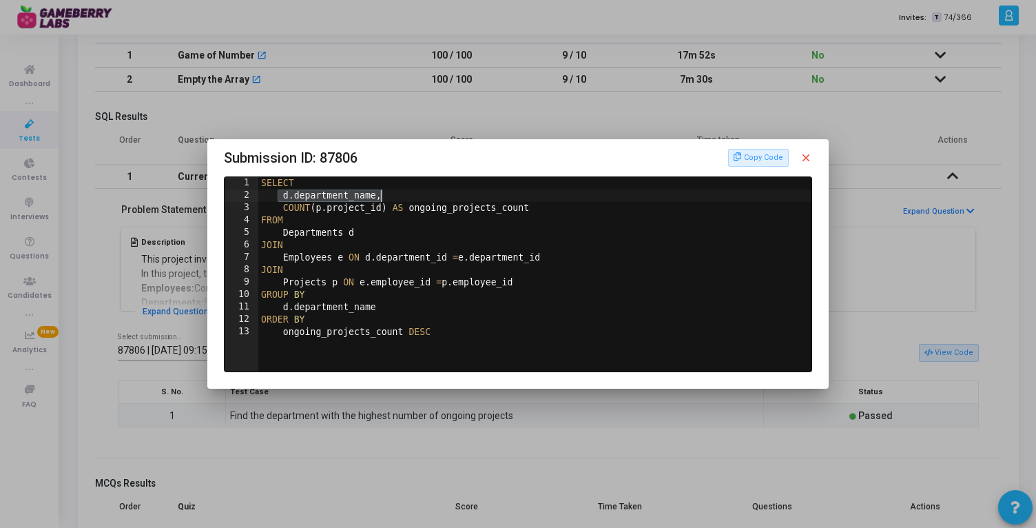
drag, startPoint x: 279, startPoint y: 192, endPoint x: 444, endPoint y: 189, distance: 165.3
click at [444, 189] on div "SELECT d . department_name , COUNT ( p . project_id ) AS ongoing_projects_count…" at bounding box center [536, 286] width 556 height 219
drag, startPoint x: 280, startPoint y: 205, endPoint x: 532, endPoint y: 204, distance: 251.4
click at [532, 204] on div "SELECT d . department_name , COUNT ( p . project_id ) AS ongoing_projects_count…" at bounding box center [536, 286] width 556 height 219
click at [284, 238] on div "SELECT d . department_name , COUNT ( p . project_id ) AS ongoing_projects_count…" at bounding box center [536, 286] width 556 height 219
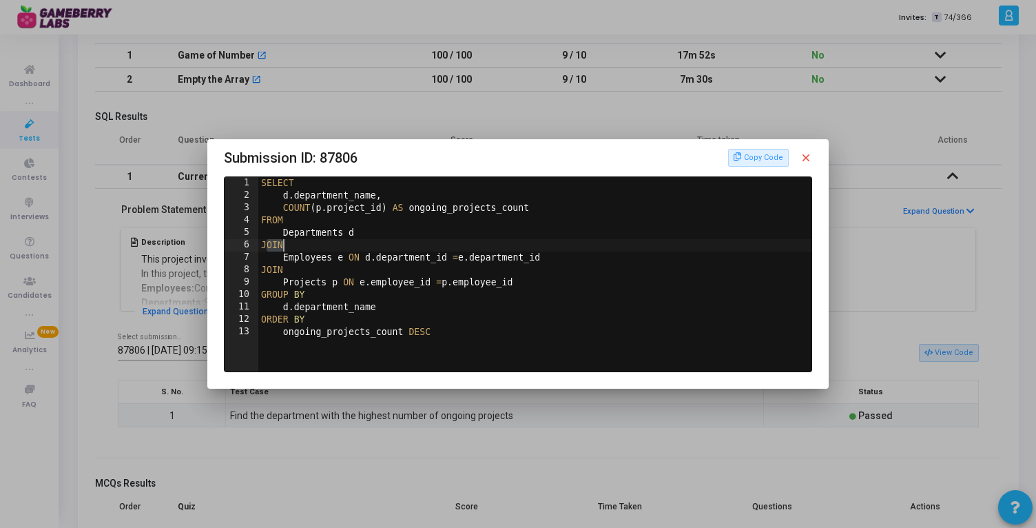
drag, startPoint x: 266, startPoint y: 248, endPoint x: 315, endPoint y: 248, distance: 49.6
click at [315, 248] on div "SELECT d . department_name , COUNT ( p . project_id ) AS ongoing_projects_count…" at bounding box center [536, 286] width 556 height 219
drag, startPoint x: 394, startPoint y: 309, endPoint x: 261, endPoint y: 309, distance: 132.9
click at [261, 309] on div "SELECT d . department_name , COUNT ( p . project_id ) AS ongoing_projects_count…" at bounding box center [536, 286] width 556 height 219
drag, startPoint x: 464, startPoint y: 335, endPoint x: 291, endPoint y: 337, distance: 172.9
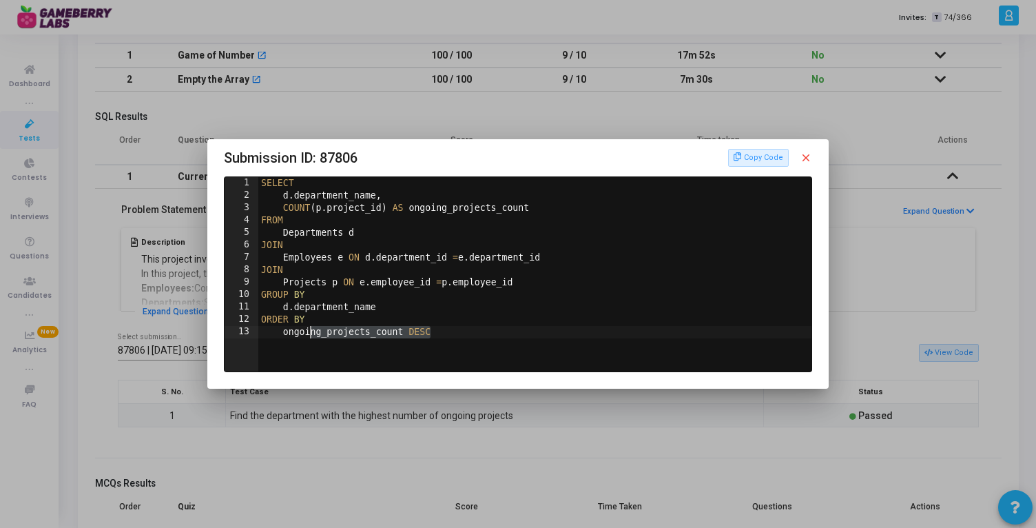
click at [291, 337] on div "SELECT d . department_name , COUNT ( p . project_id ) AS ongoing_projects_count…" at bounding box center [536, 286] width 556 height 219
type textarea "ongoing_projects_count DESC"
click at [964, 277] on div at bounding box center [518, 264] width 1036 height 528
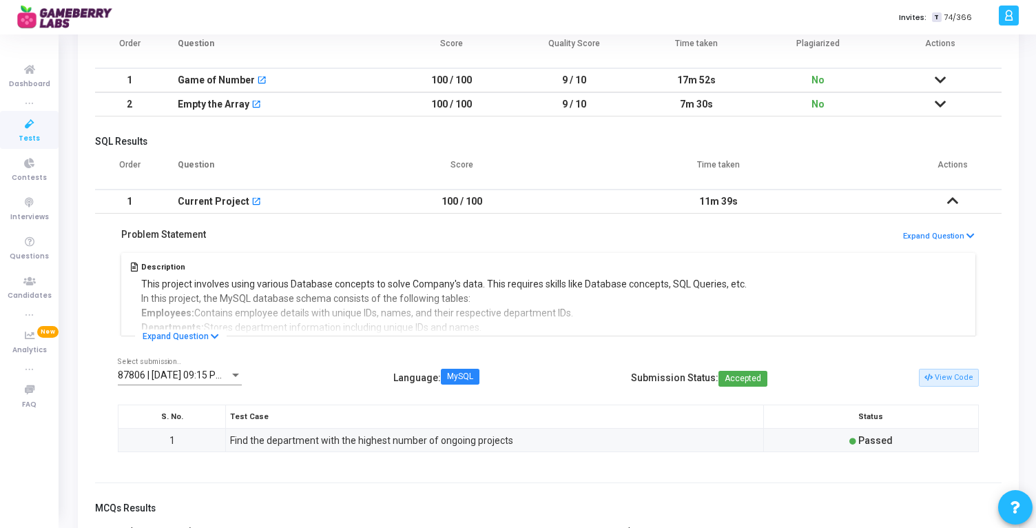
scroll to position [204, 0]
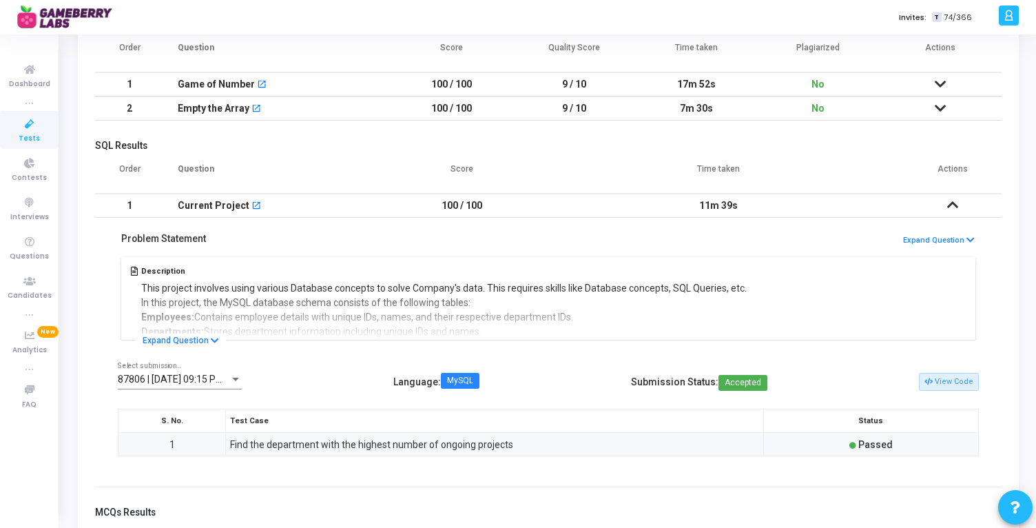
click at [957, 202] on icon at bounding box center [952, 205] width 11 height 10
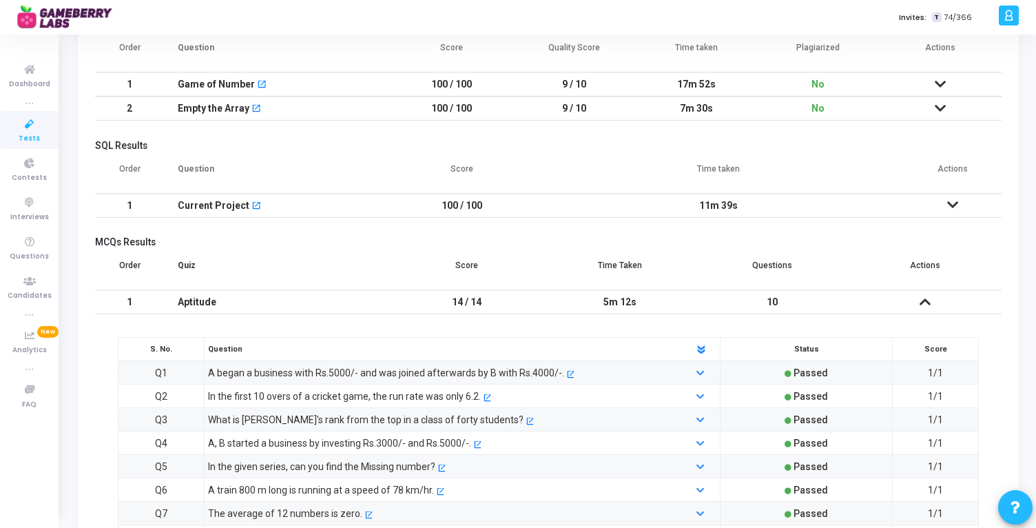
click at [941, 109] on icon at bounding box center [940, 108] width 11 height 10
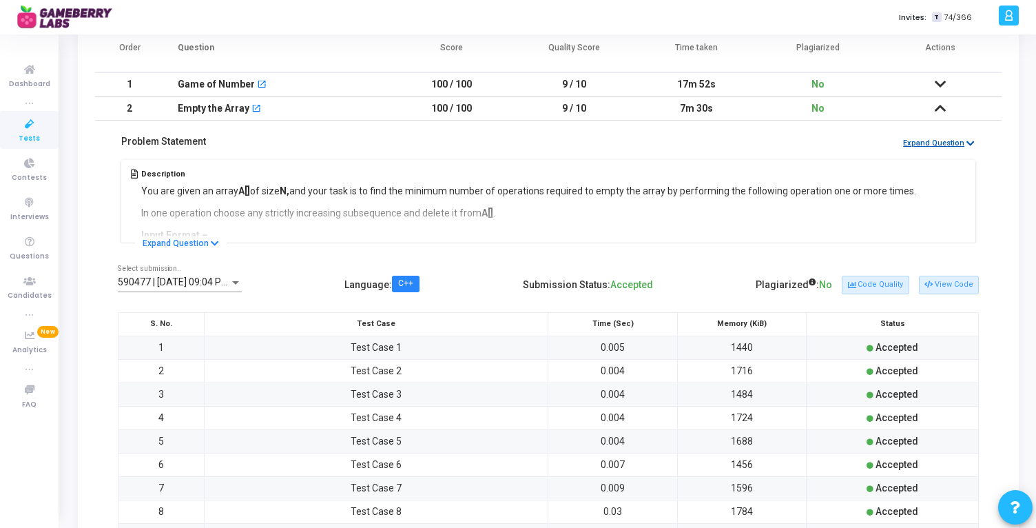
click at [968, 143] on icon at bounding box center [970, 143] width 8 height 9
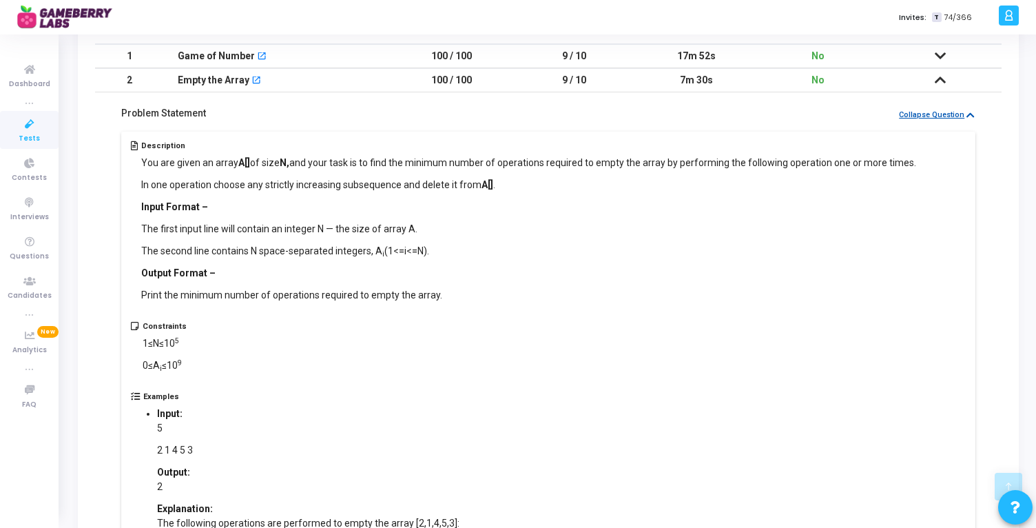
scroll to position [0, 0]
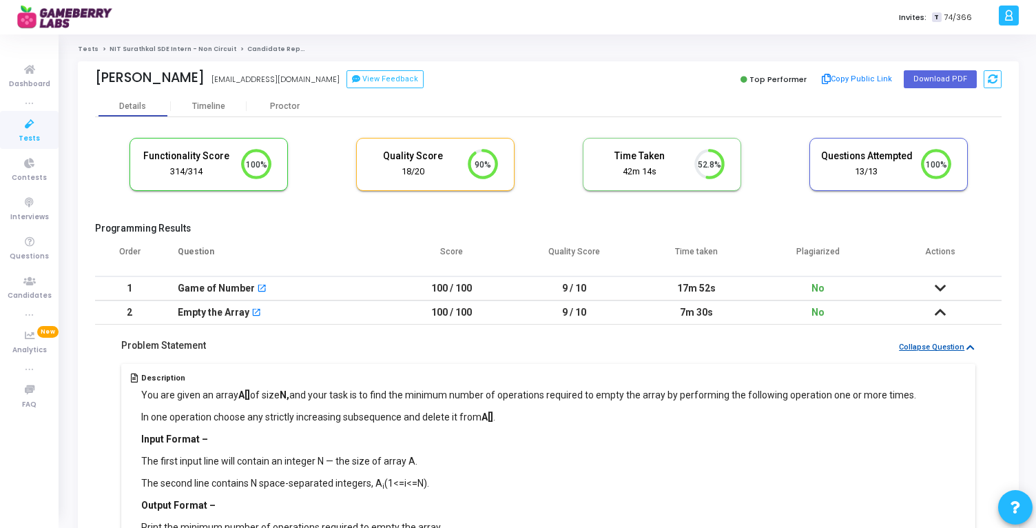
click at [138, 48] on link "NIT Surathkal SDE Intern - Non Circuit" at bounding box center [173, 49] width 127 height 8
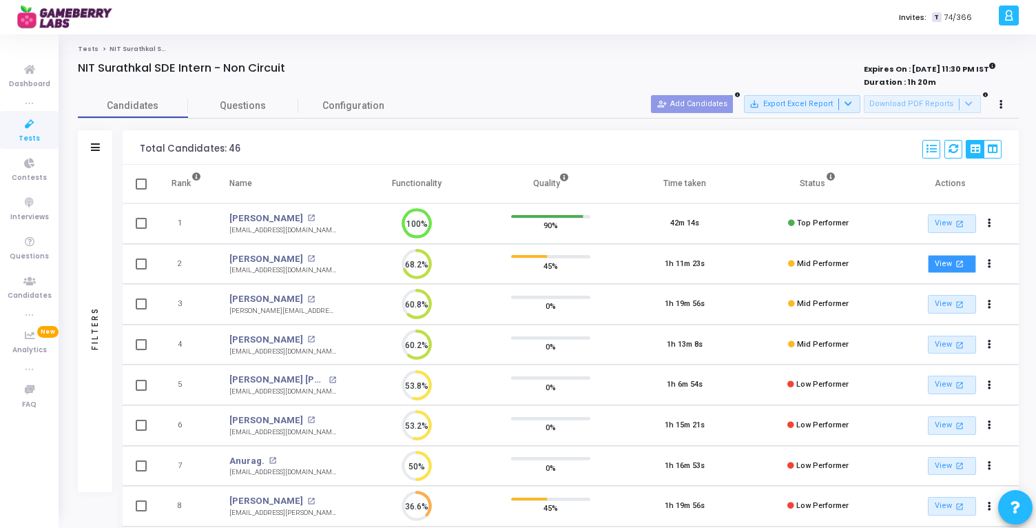
click at [950, 264] on link "View open_in_new" at bounding box center [952, 264] width 48 height 19
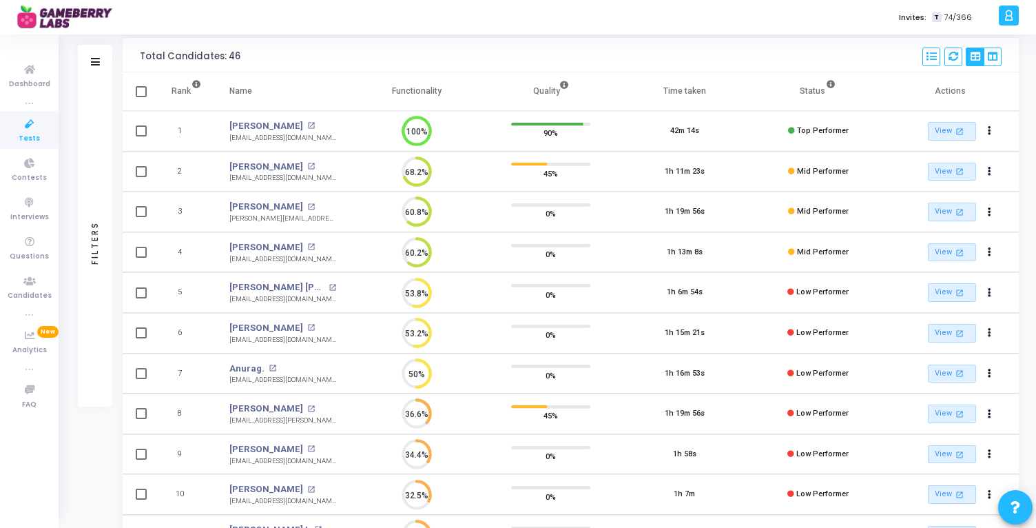
scroll to position [94, 0]
click at [307, 326] on mat-icon "open_in_new" at bounding box center [311, 326] width 8 height 8
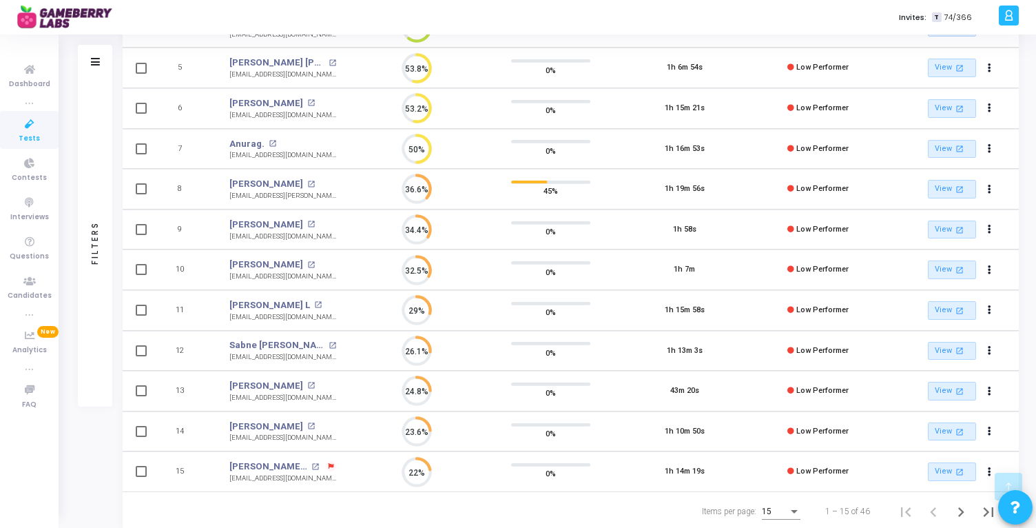
scroll to position [355, 0]
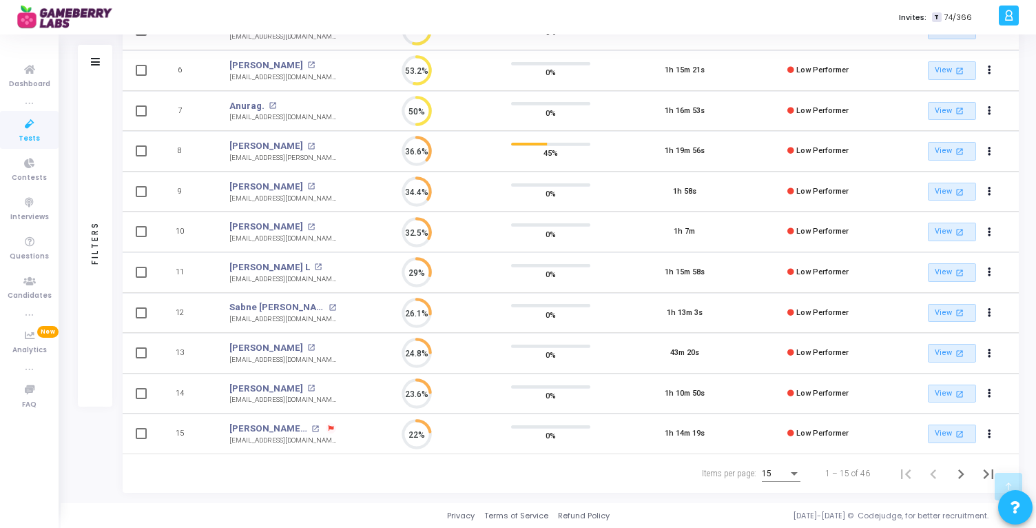
click at [790, 472] on div "Items per page:" at bounding box center [794, 473] width 12 height 11
click at [784, 472] on span "50" at bounding box center [781, 465] width 39 height 25
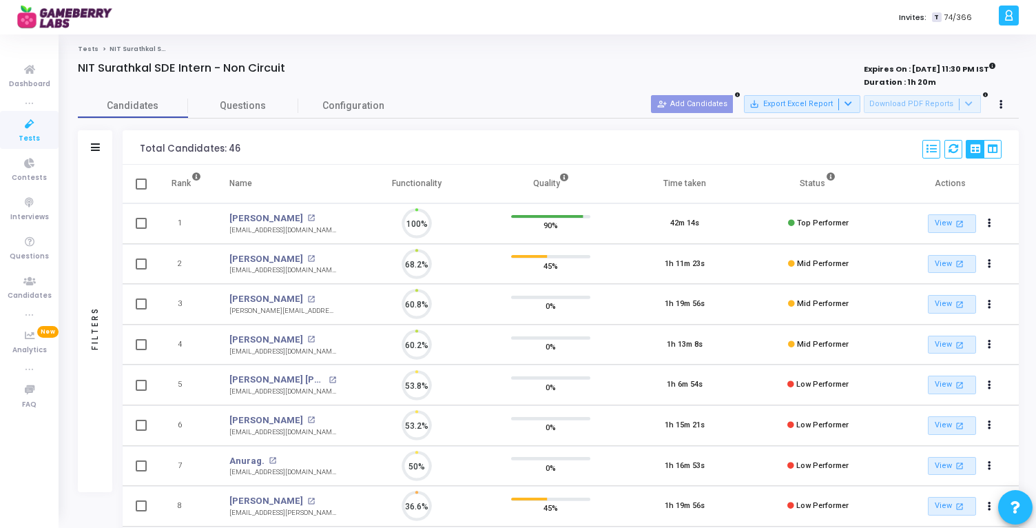
scroll to position [29, 35]
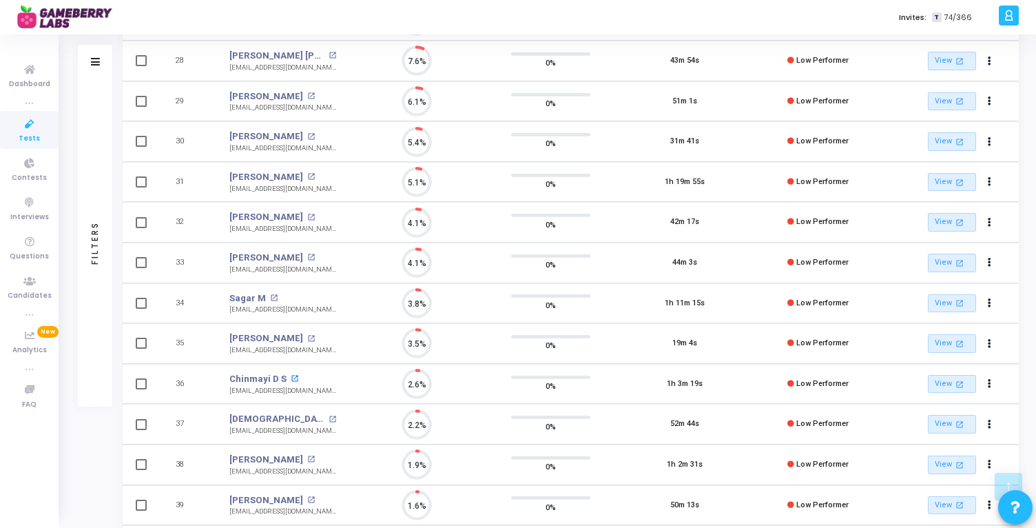
click at [291, 377] on mat-icon "open_in_new" at bounding box center [295, 379] width 8 height 8
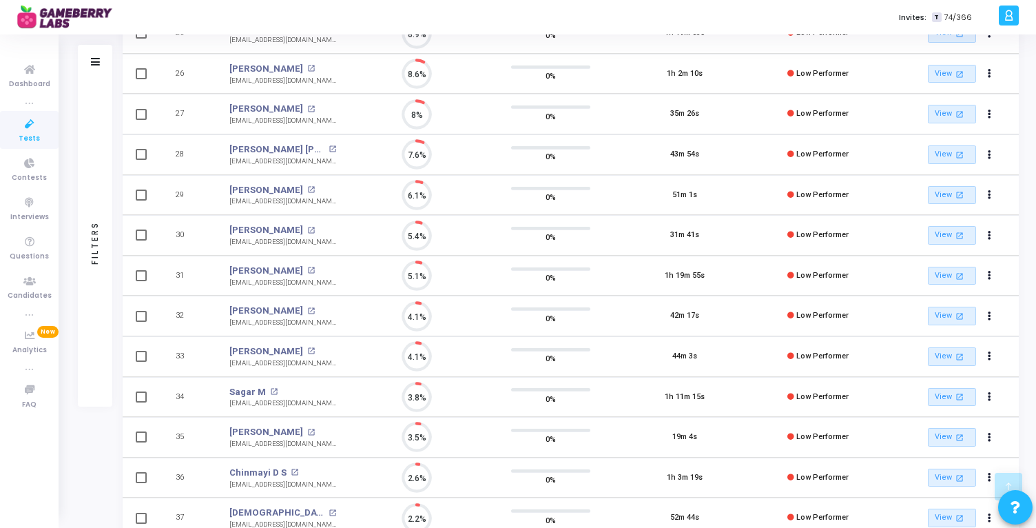
scroll to position [1110, 0]
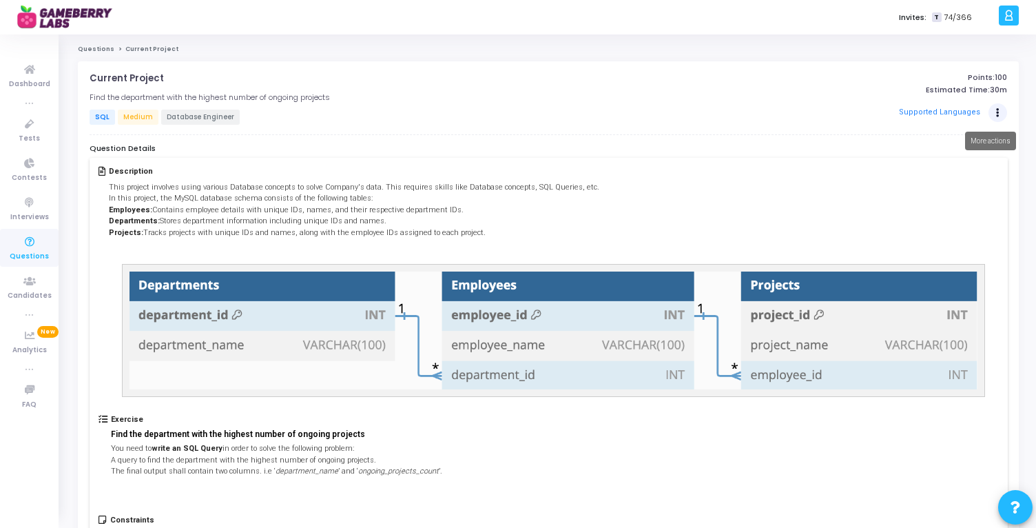
click at [998, 110] on icon "Actions" at bounding box center [997, 113] width 3 height 7
click at [807, 161] on div "Description This project involves using various Database concepts to solve Comp…" at bounding box center [549, 358] width 918 height 401
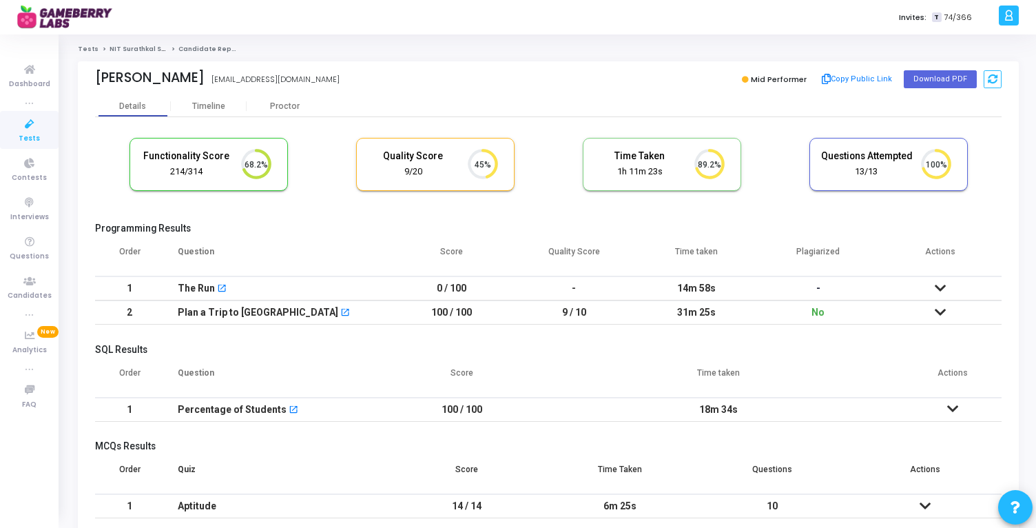
scroll to position [65, 0]
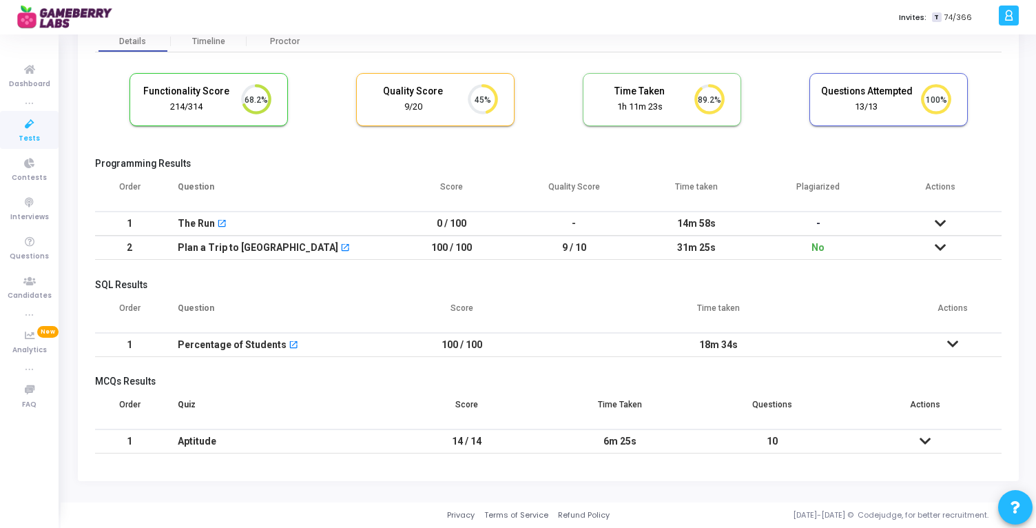
click at [930, 441] on icon at bounding box center [924, 441] width 11 height 10
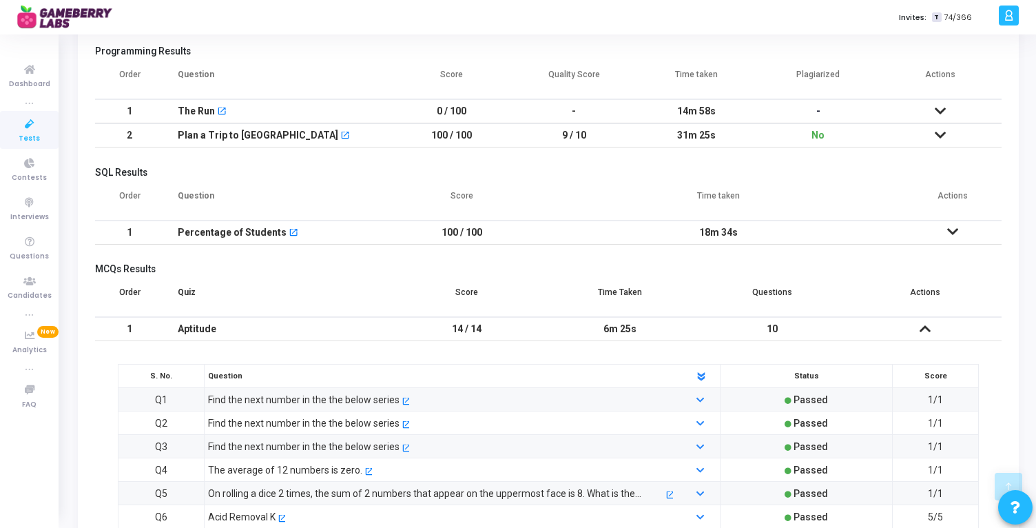
scroll to position [33, 0]
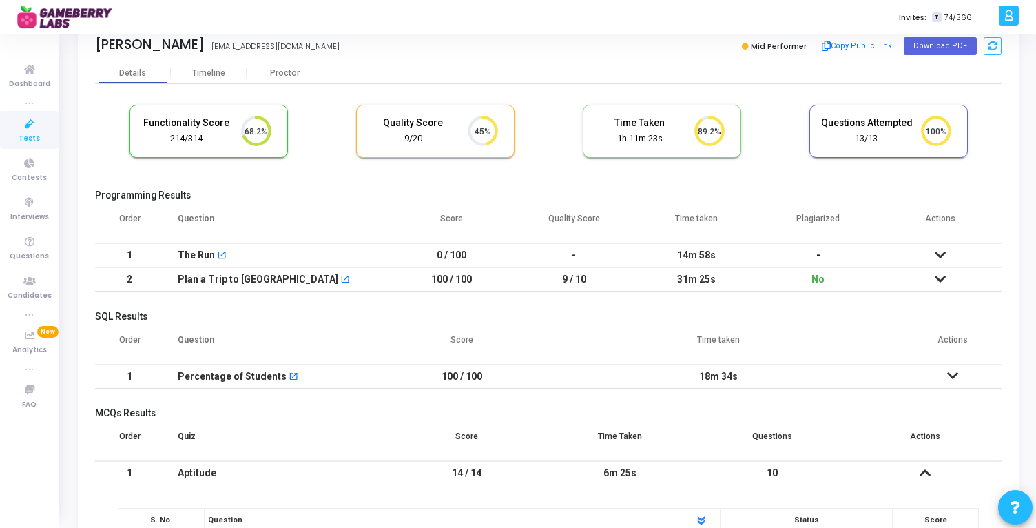
click at [957, 374] on icon at bounding box center [952, 376] width 11 height 10
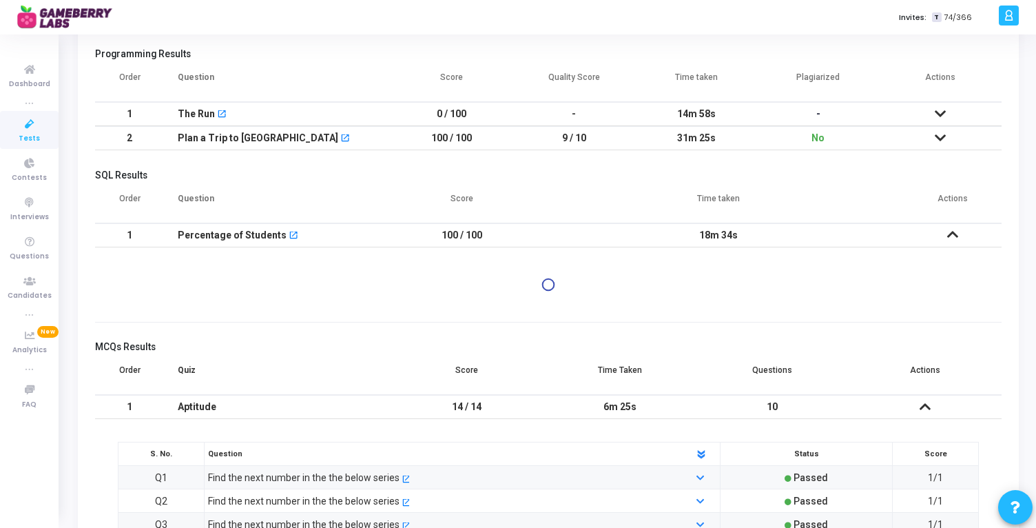
scroll to position [169, 0]
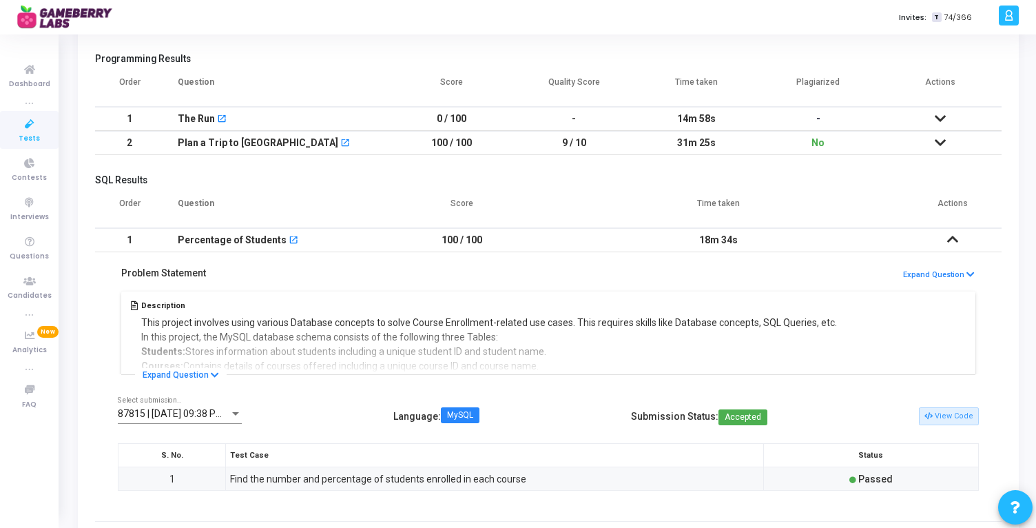
click at [944, 140] on icon at bounding box center [940, 143] width 11 height 10
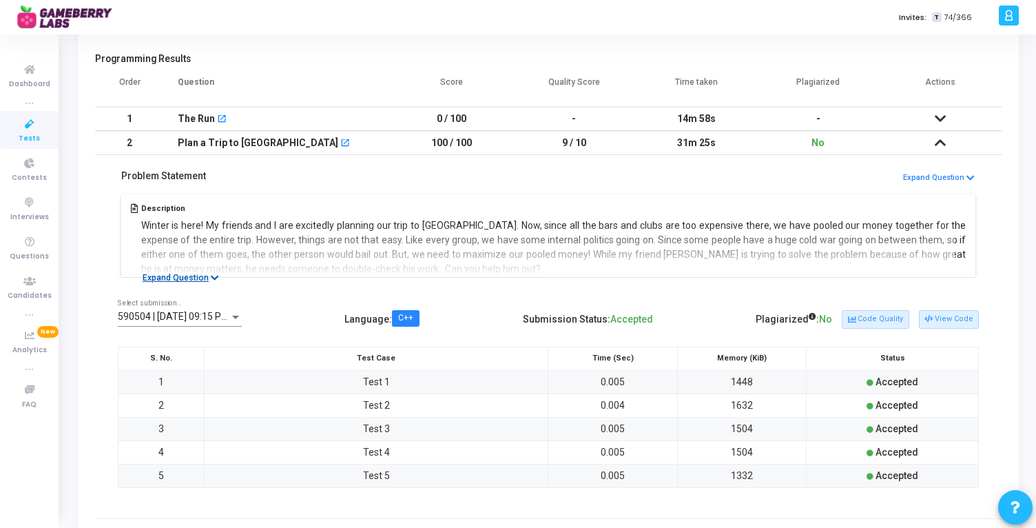
click at [201, 271] on button "Expand Question" at bounding box center [181, 278] width 92 height 14
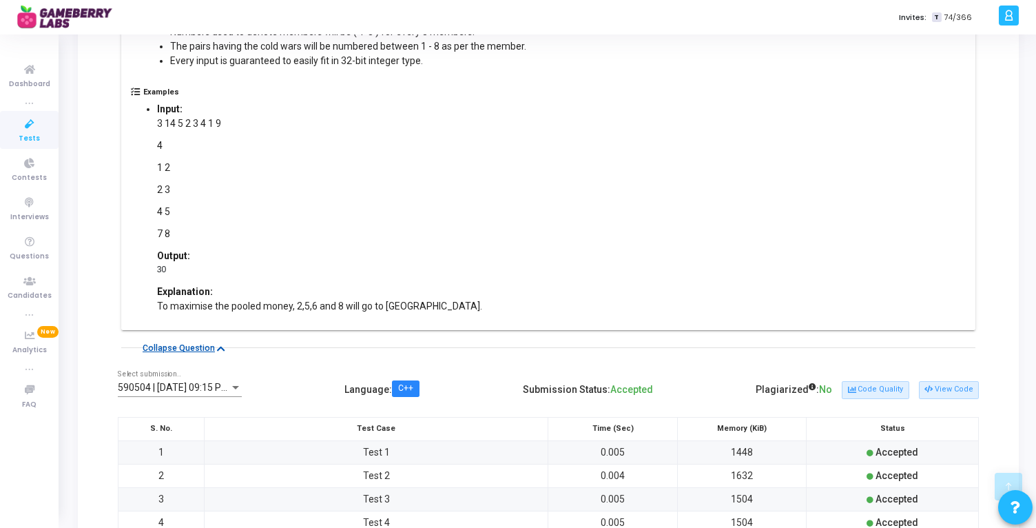
scroll to position [541, 0]
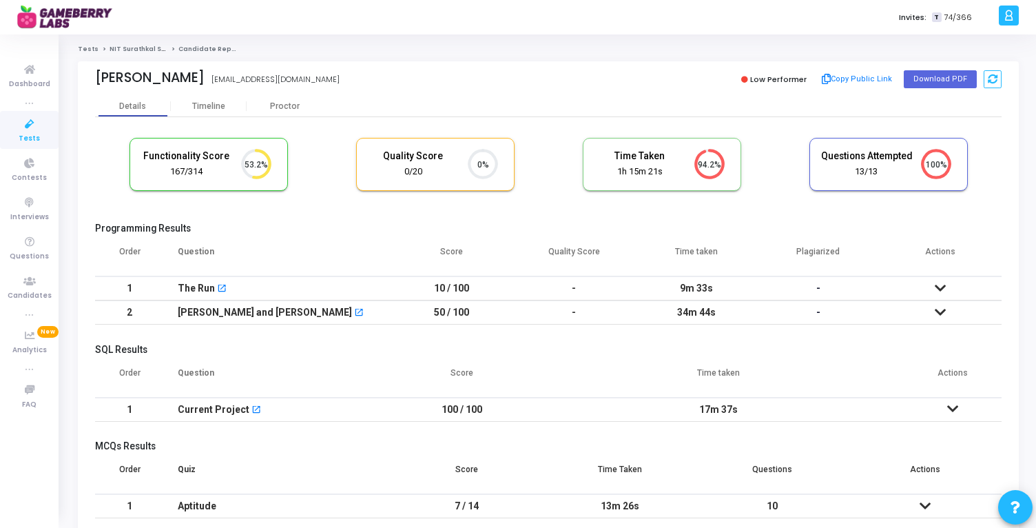
scroll to position [65, 0]
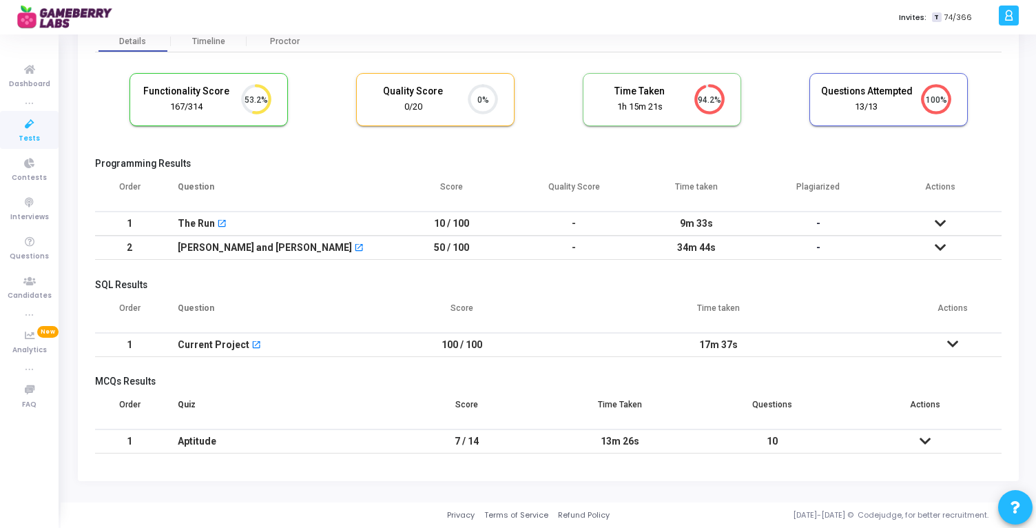
click at [926, 437] on icon at bounding box center [924, 441] width 11 height 10
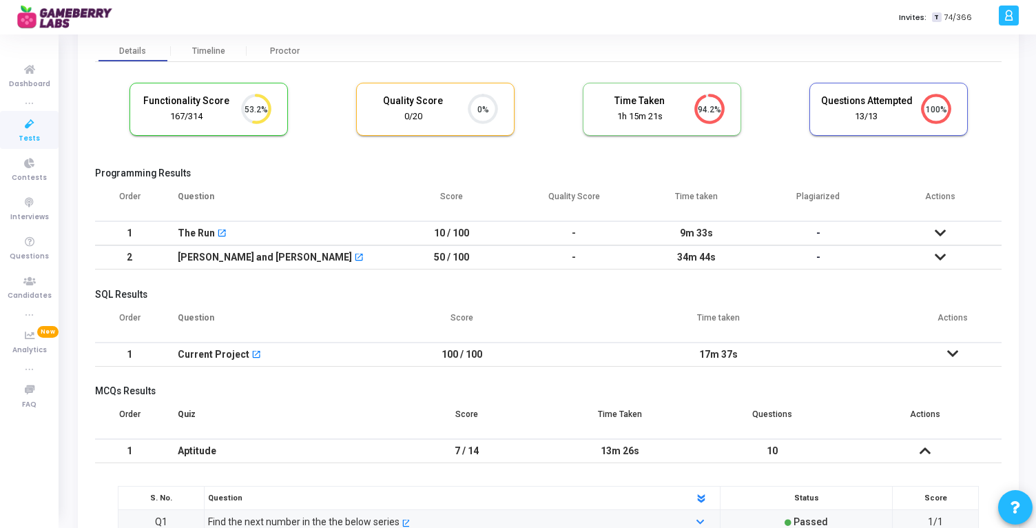
scroll to position [63, 0]
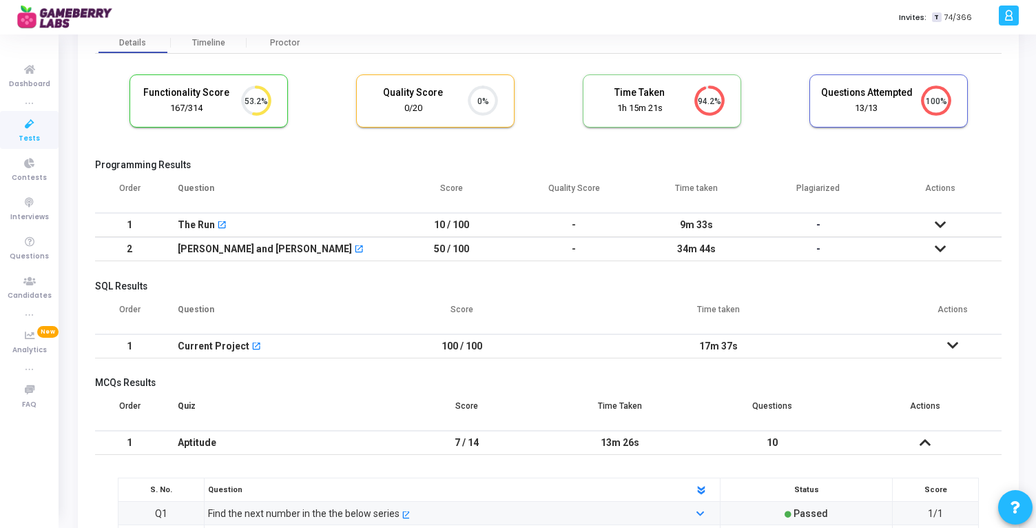
click at [944, 251] on icon at bounding box center [940, 249] width 11 height 10
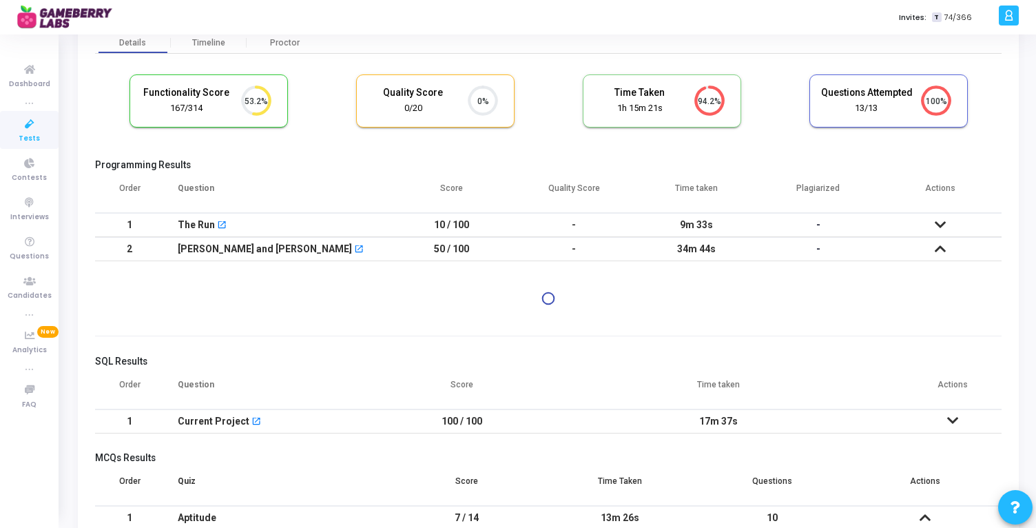
click at [944, 251] on icon at bounding box center [940, 249] width 11 height 10
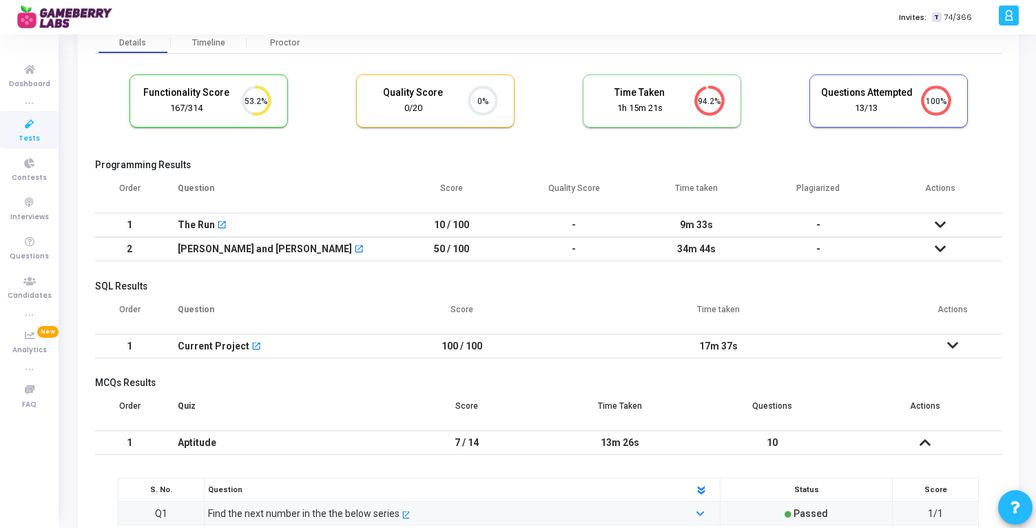
click at [952, 340] on icon at bounding box center [952, 345] width 11 height 10
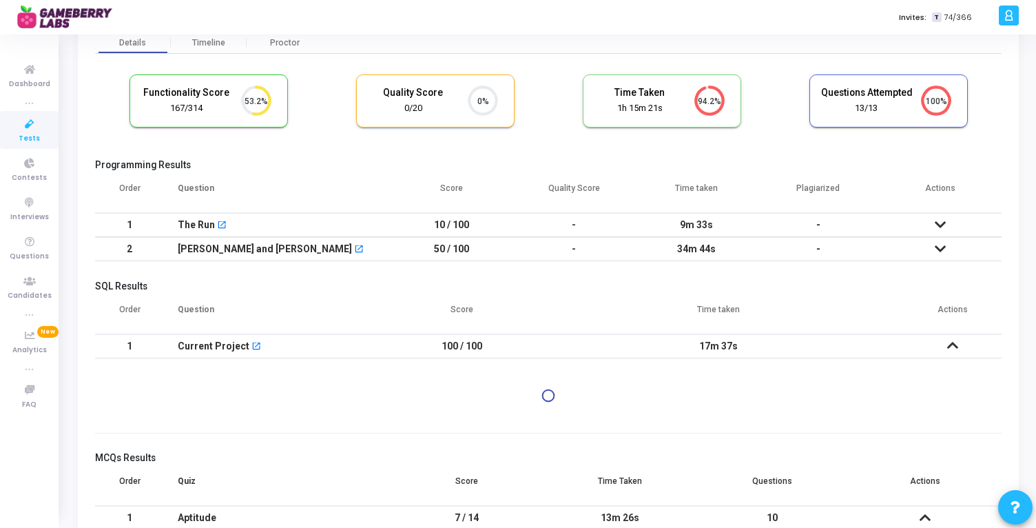
click at [952, 340] on icon at bounding box center [952, 345] width 11 height 10
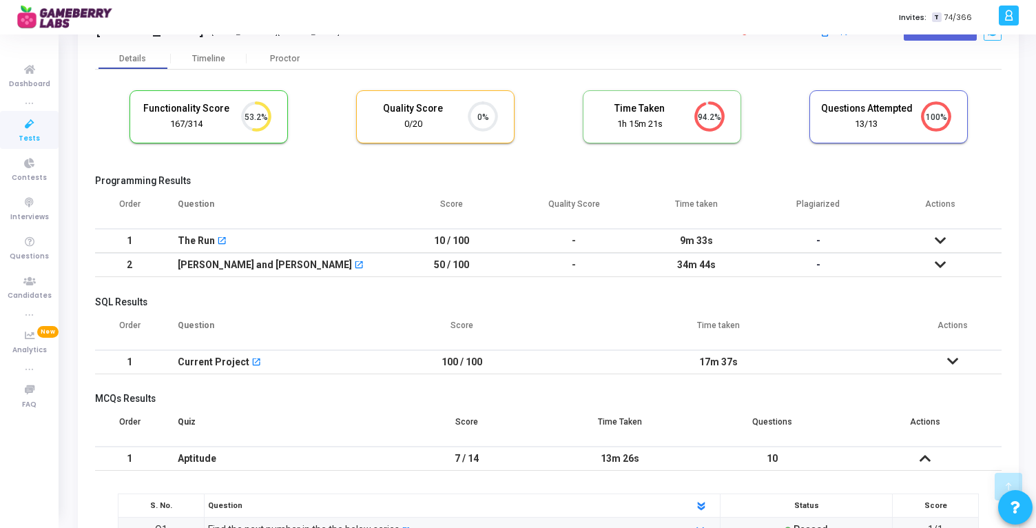
scroll to position [0, 0]
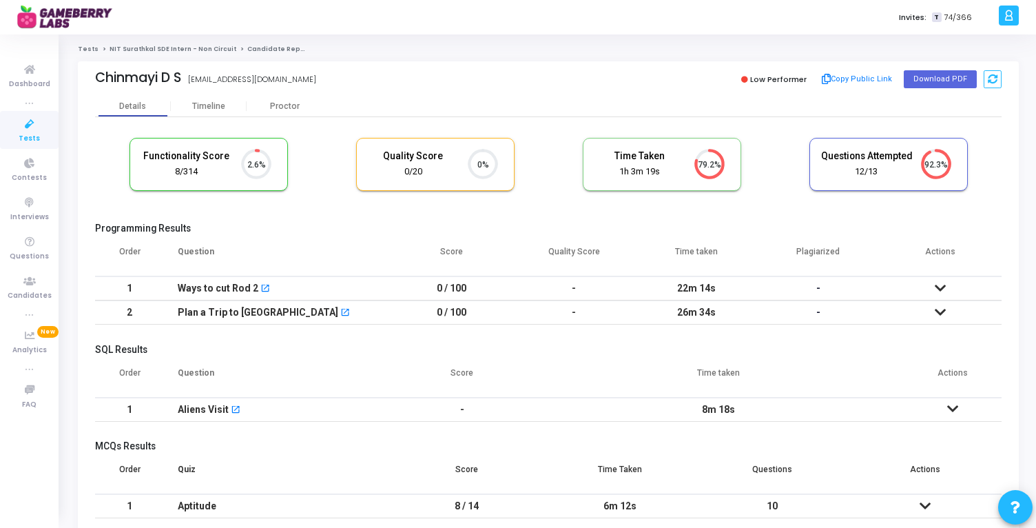
click at [134, 50] on link "NIT Surathkal SDE Intern - Non Circuit" at bounding box center [173, 49] width 127 height 8
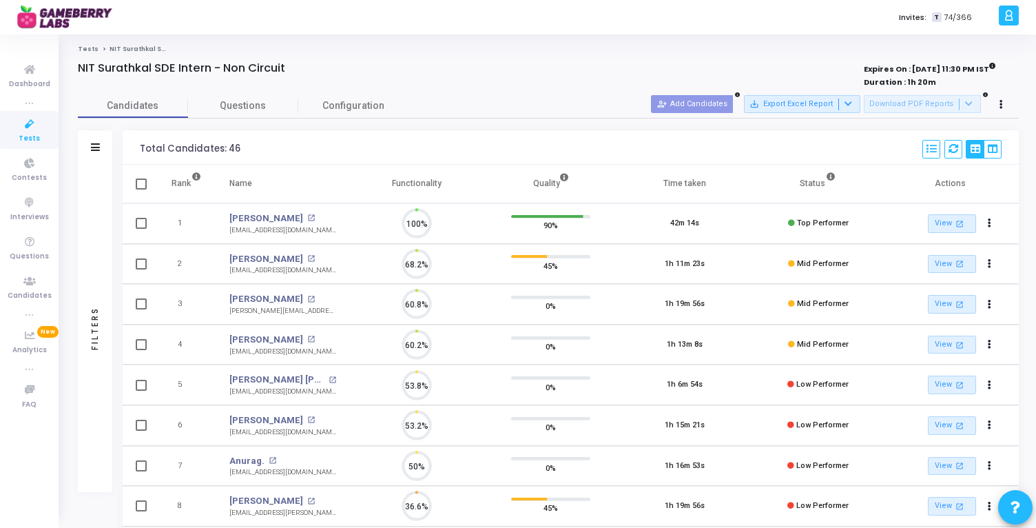
scroll to position [29, 35]
click at [815, 472] on td "Low Performer" at bounding box center [818, 466] width 134 height 41
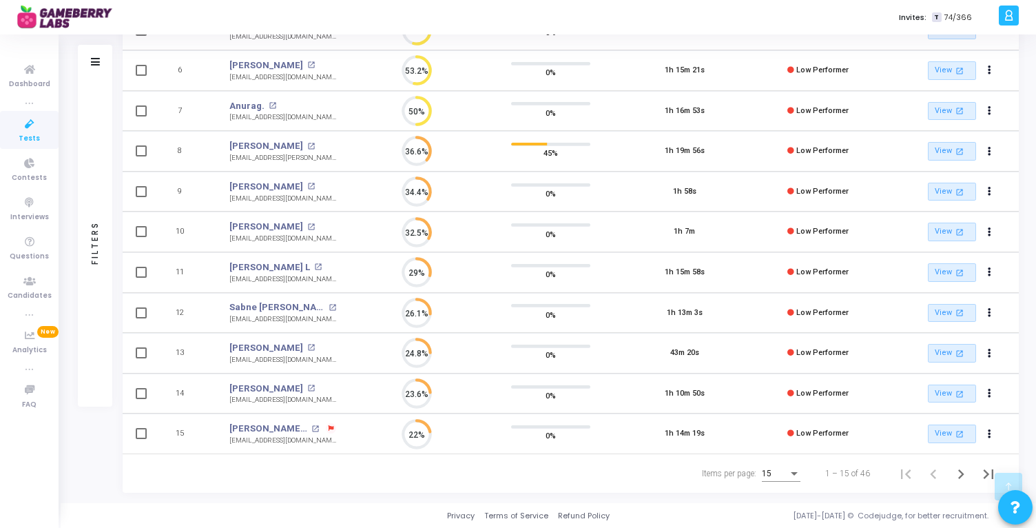
click at [784, 461] on div "15" at bounding box center [781, 470] width 39 height 23
click at [785, 464] on span "50" at bounding box center [781, 465] width 39 height 25
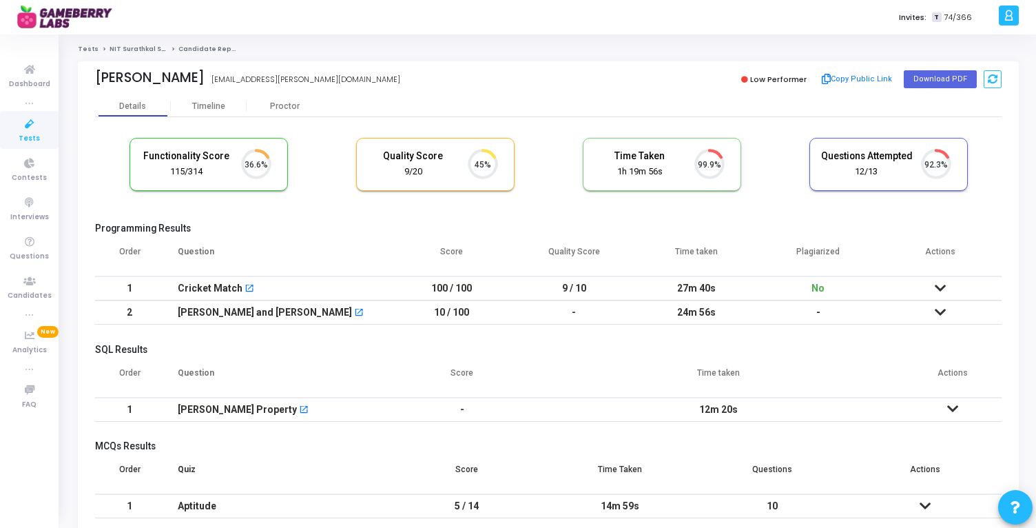
scroll to position [29, 35]
